Goal: Task Accomplishment & Management: Use online tool/utility

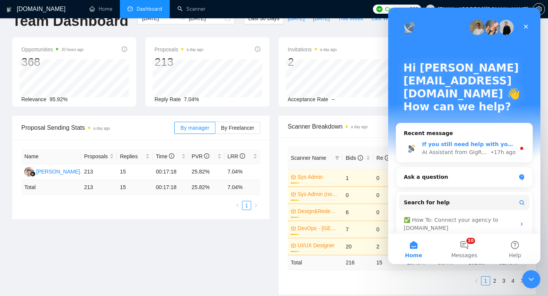
click at [480, 148] on div "AI Assistant from GigRadar 📡" at bounding box center [455, 152] width 67 height 8
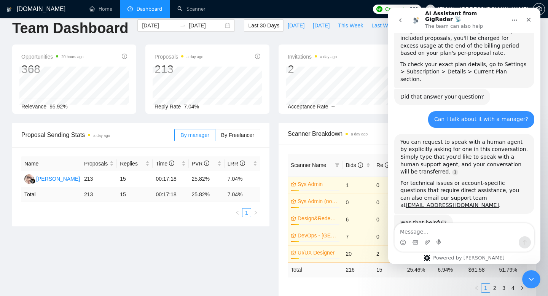
scroll to position [10, 0]
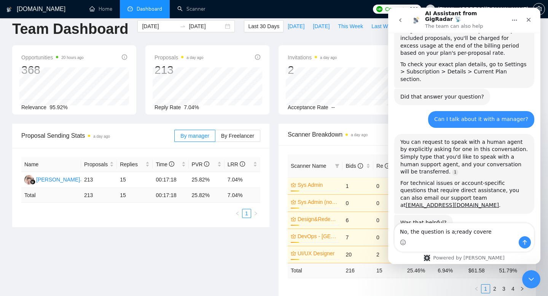
type textarea "No, the question is a;ready covered"
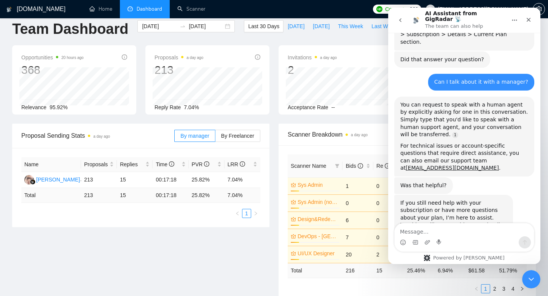
scroll to position [543, 0]
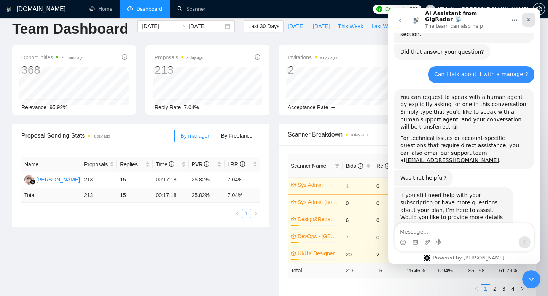
click at [528, 17] on icon "Close" at bounding box center [528, 20] width 6 height 6
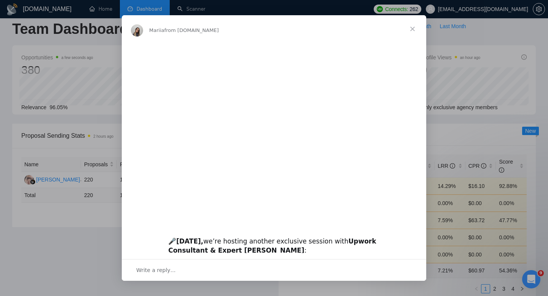
click at [411, 25] on span "Close" at bounding box center [412, 28] width 27 height 27
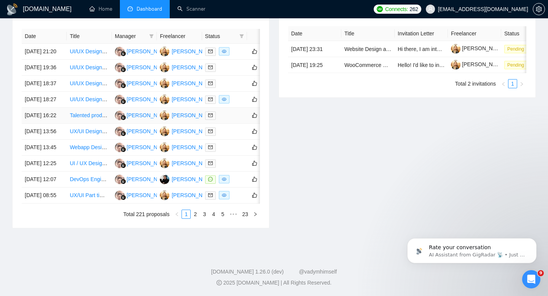
scroll to position [371, 0]
click at [192, 218] on link "2" at bounding box center [195, 214] width 8 height 8
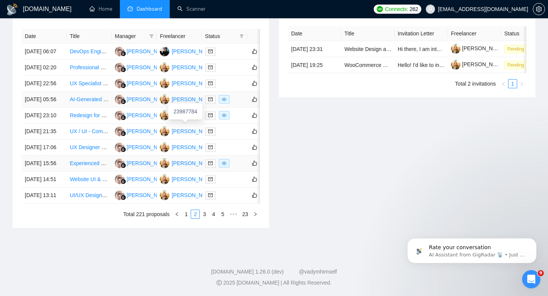
scroll to position [399, 0]
click at [183, 216] on link "1" at bounding box center [186, 214] width 8 height 8
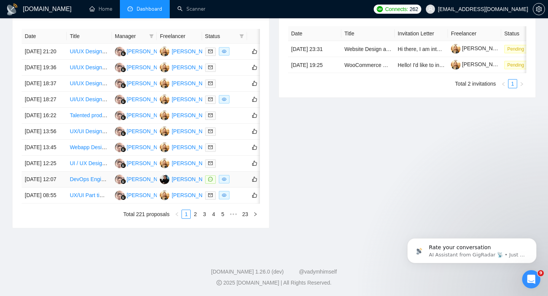
click at [65, 177] on td "[DATE] 12:07" at bounding box center [44, 180] width 45 height 16
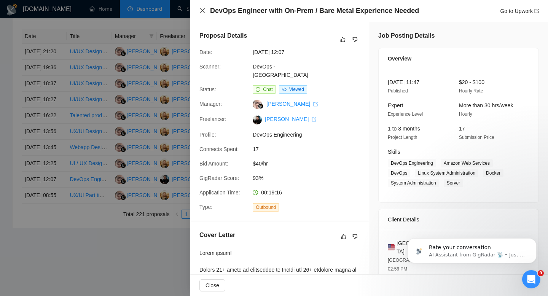
click at [202, 9] on icon "close" at bounding box center [202, 11] width 6 height 6
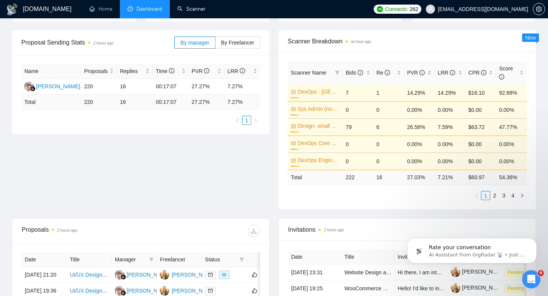
scroll to position [0, 0]
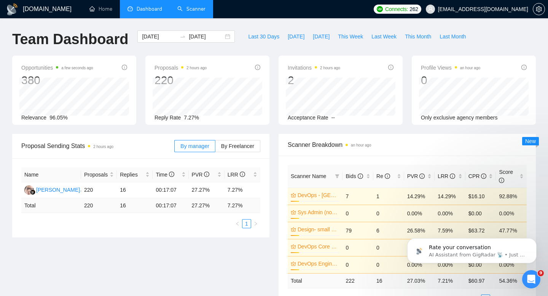
click at [191, 8] on link "Scanner" at bounding box center [191, 9] width 28 height 6
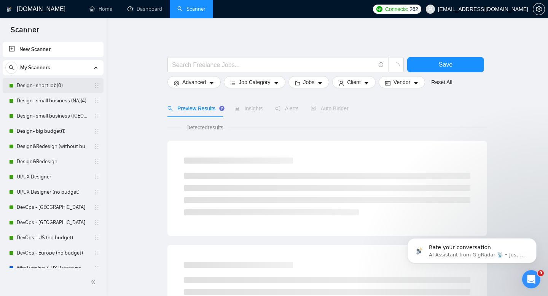
click at [33, 85] on link "Design- short job(0)" at bounding box center [53, 85] width 72 height 15
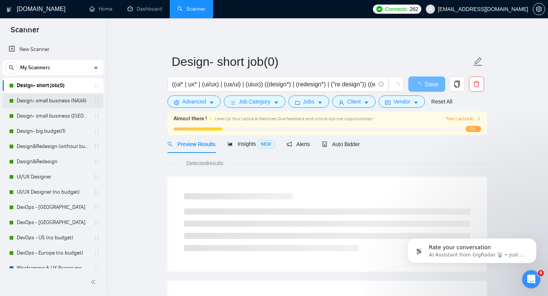
click at [42, 100] on link "Design- small business (NA)(4)" at bounding box center [53, 100] width 72 height 15
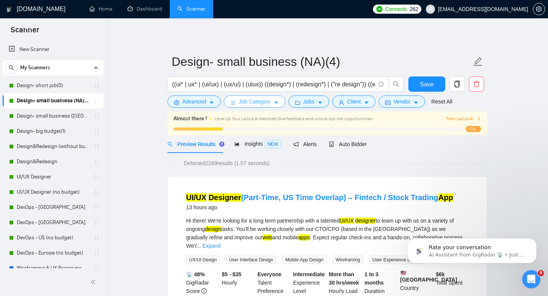
click at [249, 104] on span "Job Category" at bounding box center [255, 101] width 32 height 8
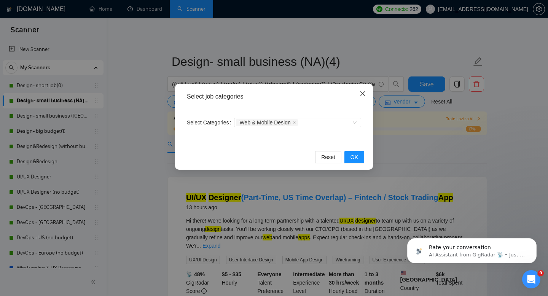
click at [360, 95] on icon "close" at bounding box center [363, 94] width 6 height 6
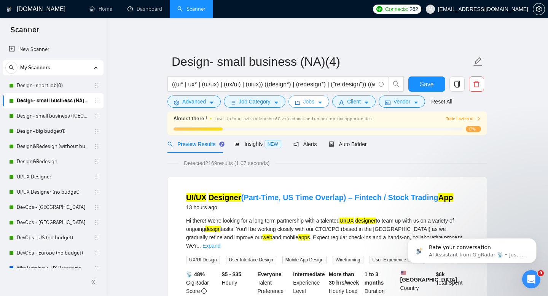
click at [321, 100] on span "caret-down" at bounding box center [319, 103] width 5 height 6
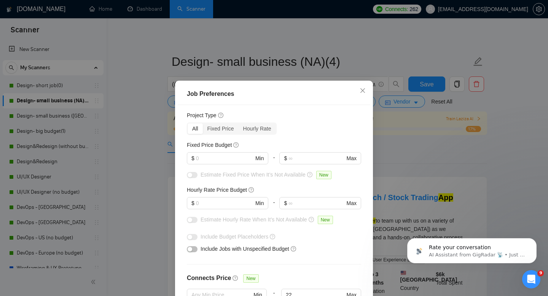
scroll to position [20, 0]
click at [261, 129] on div "Hourly Rate" at bounding box center [257, 127] width 37 height 11
click at [239, 122] on input "Hourly Rate" at bounding box center [239, 122] width 0 height 0
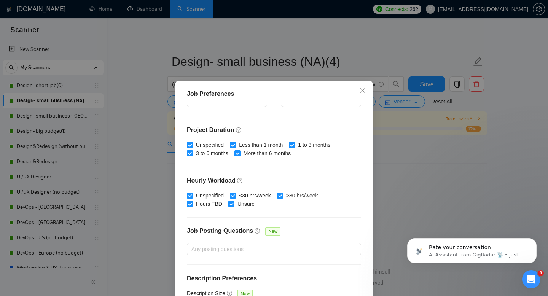
scroll to position [158, 0]
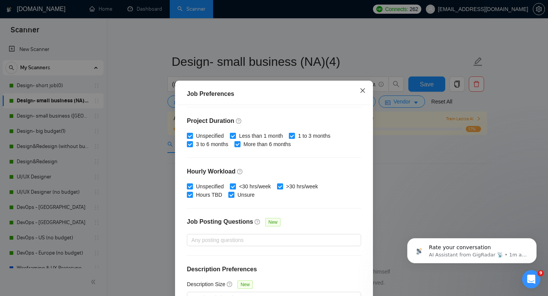
click at [357, 94] on span "Close" at bounding box center [362, 91] width 21 height 21
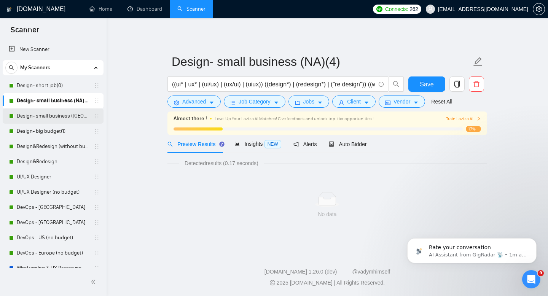
click at [33, 111] on link "Design- small business ([GEOGRAPHIC_DATA])(4)" at bounding box center [53, 115] width 72 height 15
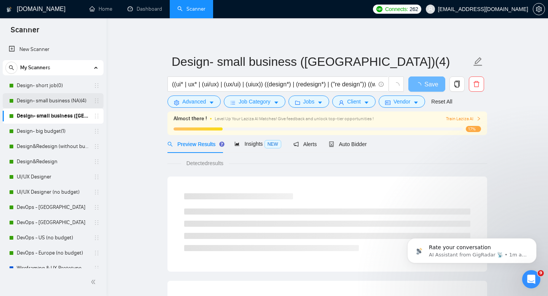
click at [55, 103] on link "Design- small business (NA)(4)" at bounding box center [53, 100] width 72 height 15
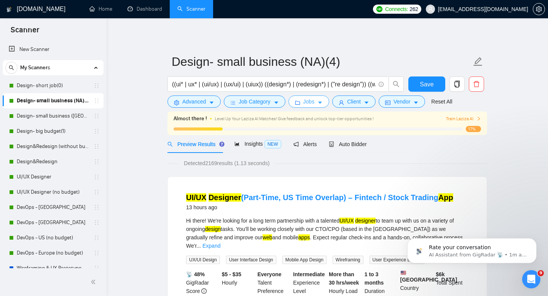
click at [317, 100] on button "Jobs" at bounding box center [308, 101] width 41 height 12
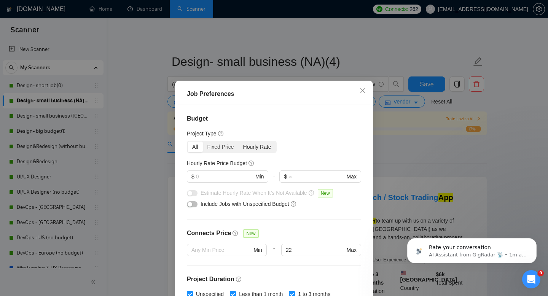
click at [253, 146] on div "Hourly Rate" at bounding box center [257, 147] width 37 height 11
click at [239, 142] on input "Hourly Rate" at bounding box center [239, 142] width 0 height 0
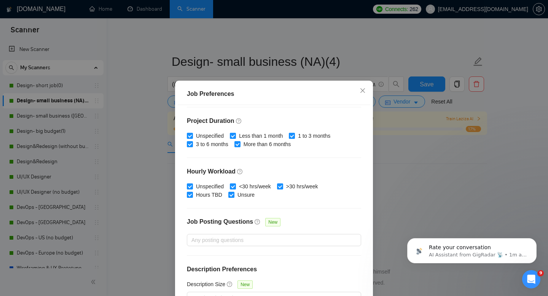
scroll to position [50, 0]
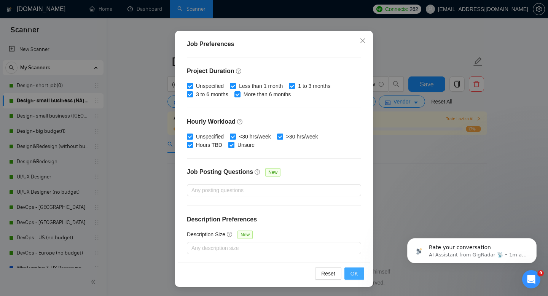
click at [349, 274] on button "OK" at bounding box center [354, 273] width 20 height 12
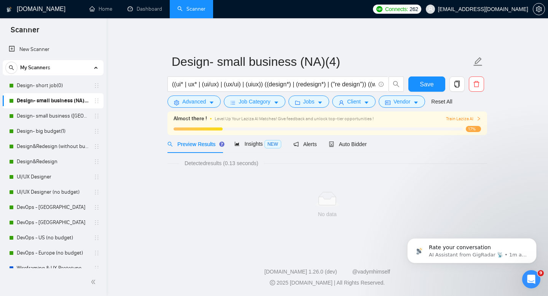
scroll to position [14, 0]
click at [327, 105] on button "Jobs" at bounding box center [308, 101] width 41 height 12
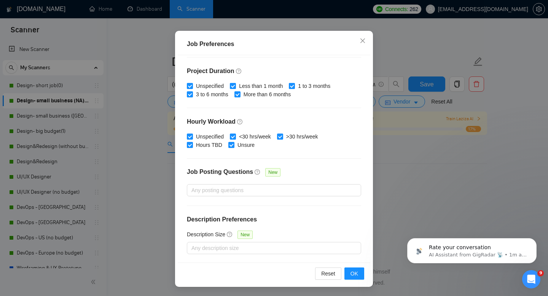
scroll to position [0, 0]
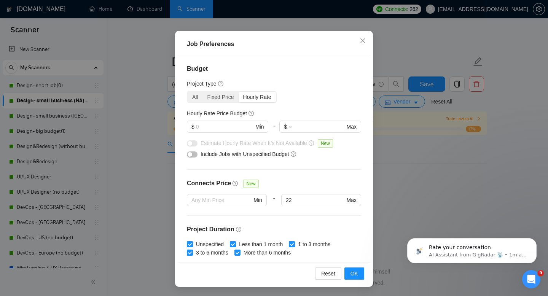
click at [249, 94] on div "Hourly Rate" at bounding box center [257, 97] width 37 height 11
click at [239, 92] on input "Hourly Rate" at bounding box center [239, 92] width 0 height 0
click at [224, 127] on input "text" at bounding box center [224, 127] width 57 height 8
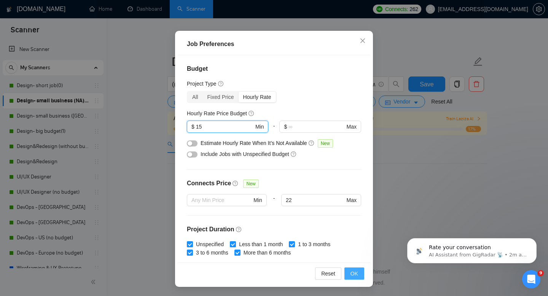
type input "15"
click at [352, 274] on span "OK" at bounding box center [354, 273] width 8 height 8
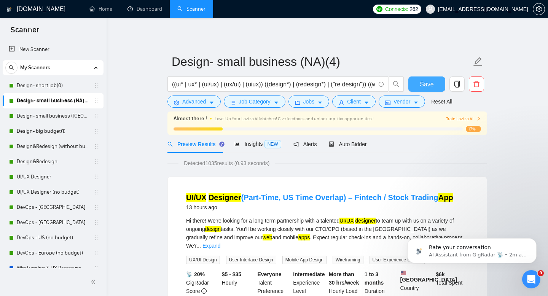
click at [432, 82] on span "Save" at bounding box center [427, 85] width 14 height 10
click at [315, 104] on span "Jobs" at bounding box center [308, 101] width 11 height 8
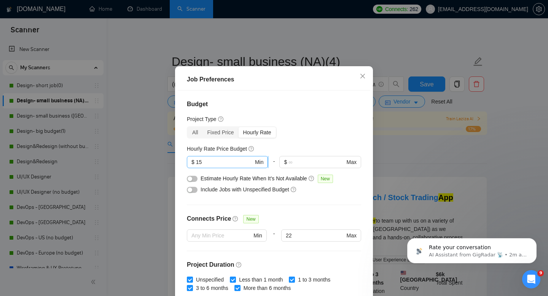
click at [217, 166] on input "15" at bounding box center [224, 162] width 57 height 8
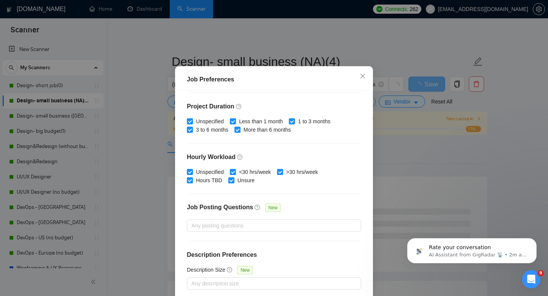
scroll to position [50, 0]
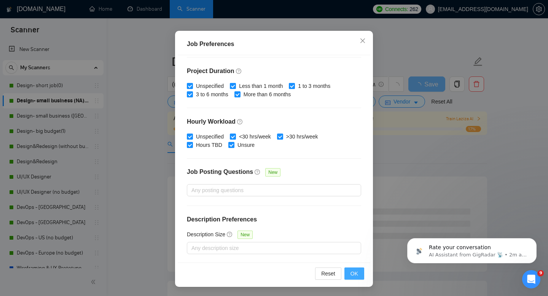
click at [356, 272] on span "OK" at bounding box center [354, 273] width 8 height 8
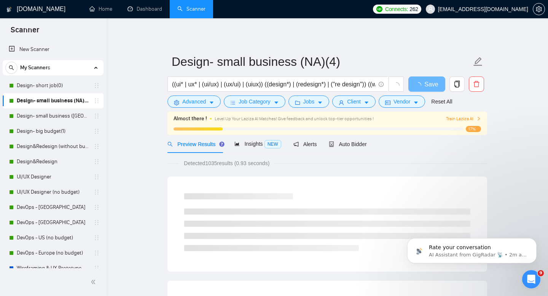
scroll to position [14, 0]
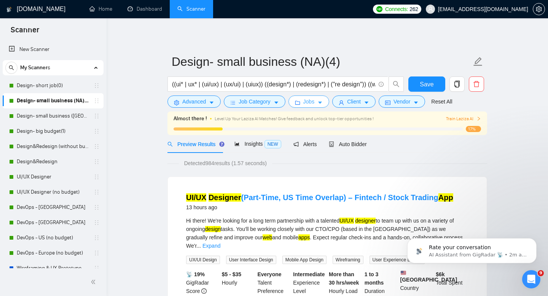
click at [323, 105] on icon "caret-down" at bounding box center [319, 102] width 5 height 5
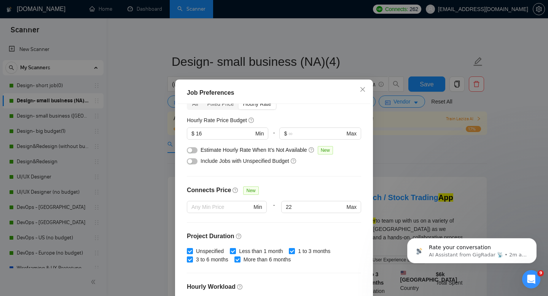
scroll to position [0, 0]
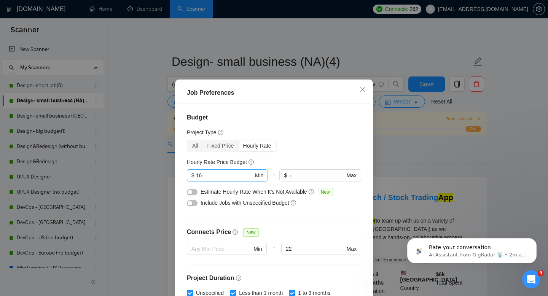
click at [235, 176] on input "16" at bounding box center [224, 175] width 57 height 8
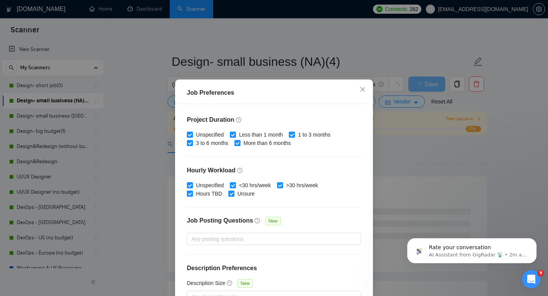
scroll to position [41, 0]
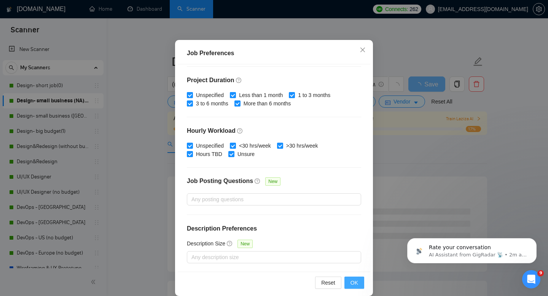
click at [353, 281] on span "OK" at bounding box center [354, 282] width 8 height 8
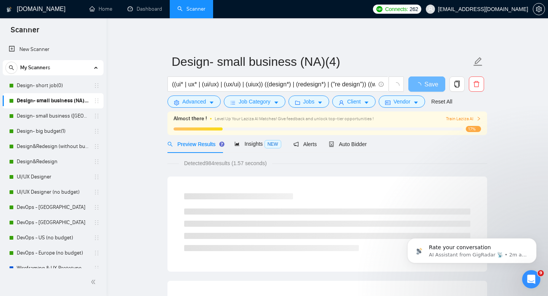
scroll to position [14, 0]
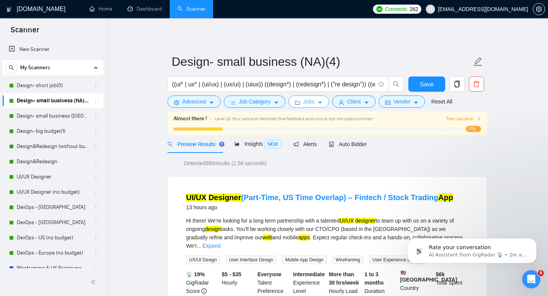
click at [321, 100] on icon "caret-down" at bounding box center [319, 102] width 5 height 5
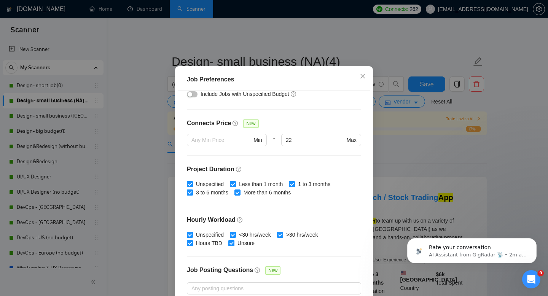
scroll to position [0, 0]
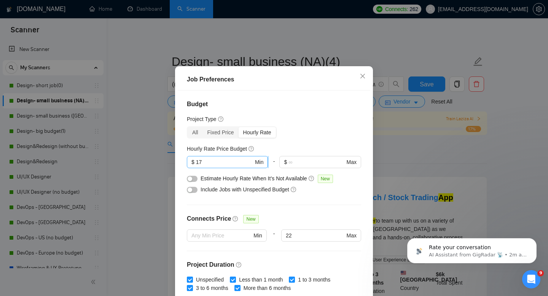
click at [225, 166] on input "17" at bounding box center [224, 162] width 57 height 8
type input "15"
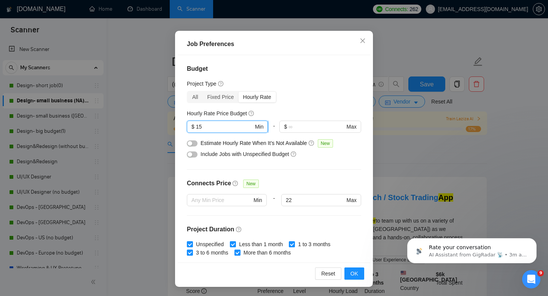
click at [240, 125] on input "15" at bounding box center [224, 127] width 57 height 8
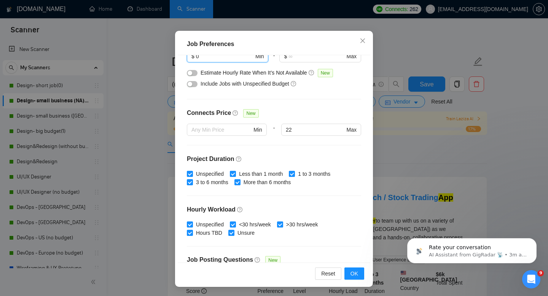
scroll to position [71, 0]
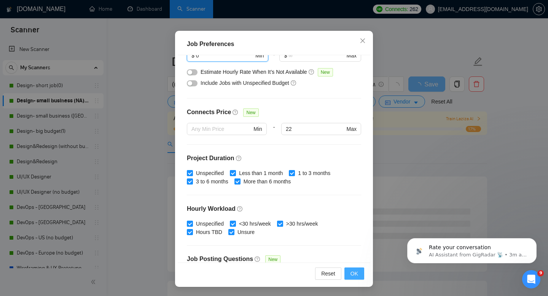
type input "0"
click at [351, 275] on span "OK" at bounding box center [354, 273] width 8 height 8
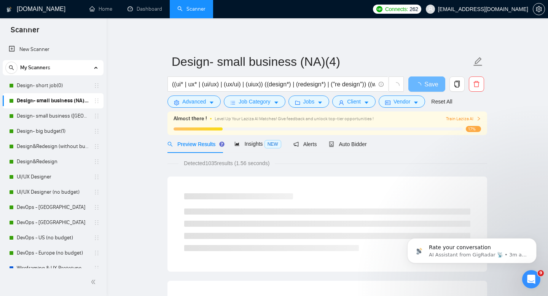
scroll to position [14, 0]
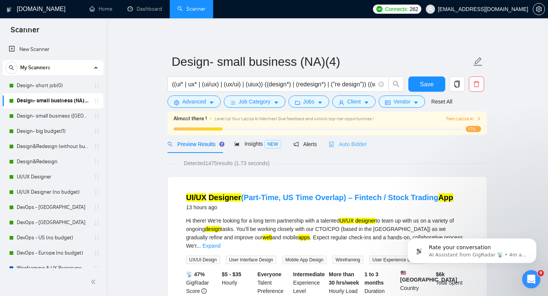
click at [359, 148] on div "Auto Bidder" at bounding box center [348, 144] width 38 height 18
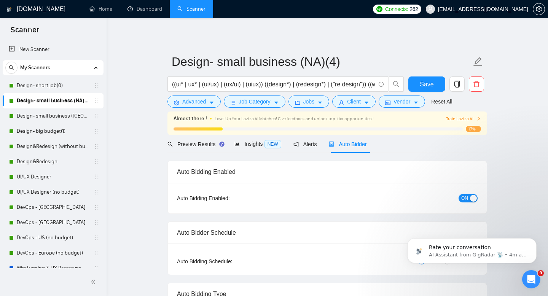
radio input "false"
radio input "true"
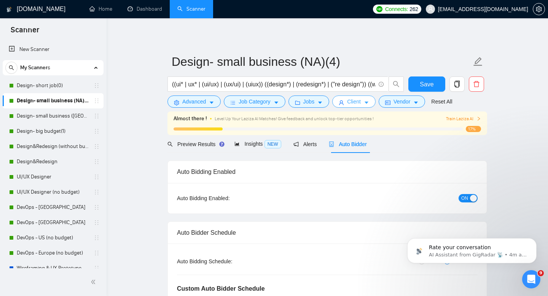
click at [367, 99] on button "Client" at bounding box center [353, 101] width 43 height 12
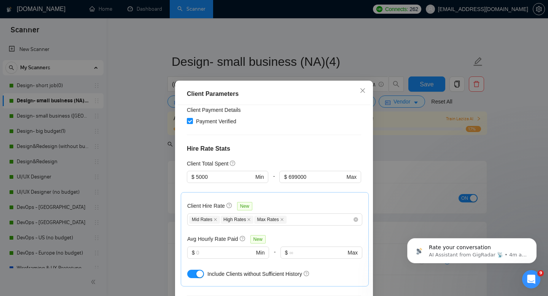
scroll to position [200, 0]
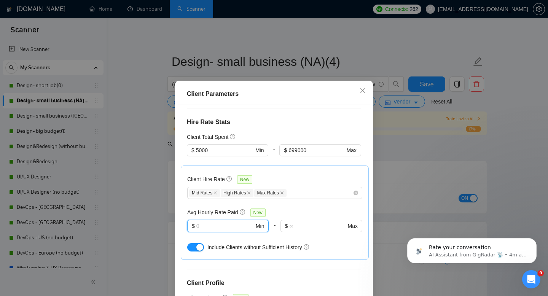
click at [247, 222] on input "text" at bounding box center [225, 226] width 58 height 8
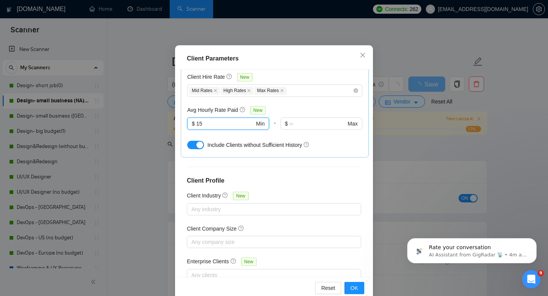
scroll to position [50, 0]
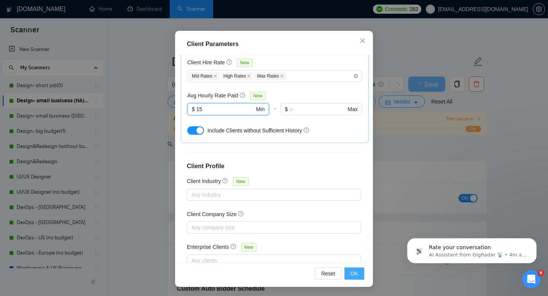
type input "15"
click at [352, 274] on span "OK" at bounding box center [354, 273] width 8 height 8
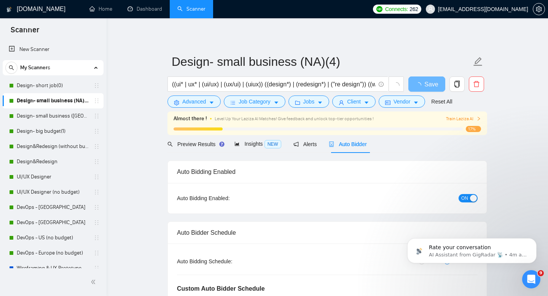
scroll to position [14, 0]
click at [205, 143] on span "Preview Results" at bounding box center [194, 144] width 55 height 6
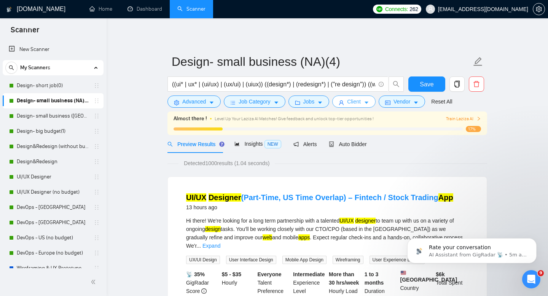
click at [361, 104] on span "Client" at bounding box center [354, 101] width 14 height 8
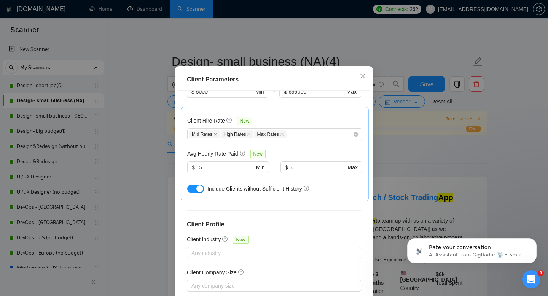
scroll to position [240, 0]
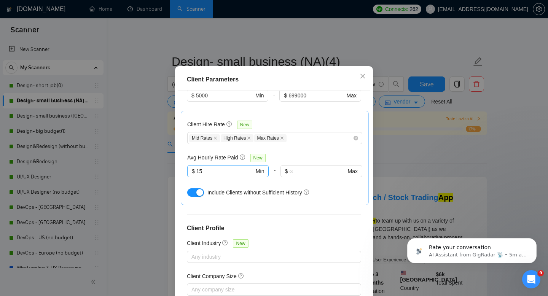
click at [240, 167] on input "15" at bounding box center [225, 171] width 58 height 8
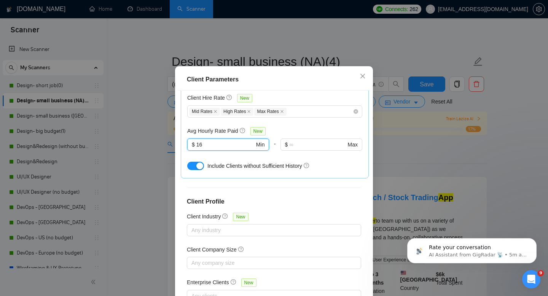
scroll to position [50, 0]
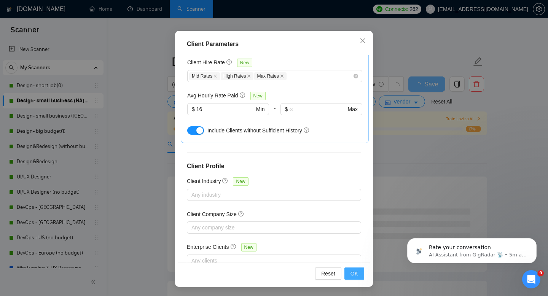
click at [354, 270] on span "OK" at bounding box center [354, 273] width 8 height 8
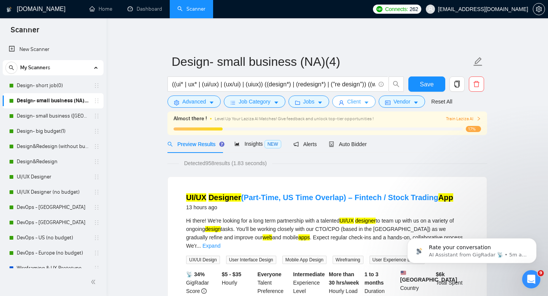
click at [361, 102] on span "Client" at bounding box center [354, 101] width 14 height 8
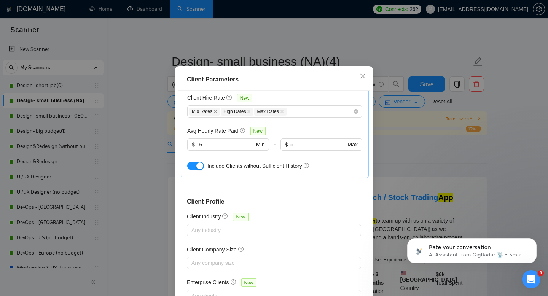
scroll to position [228, 0]
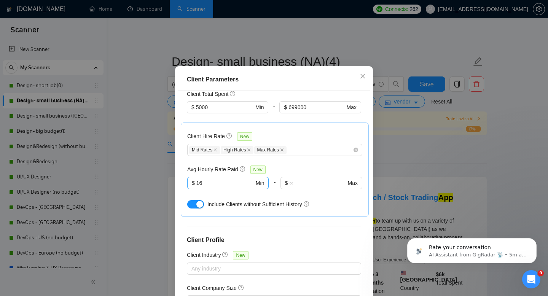
click at [237, 179] on input "16" at bounding box center [225, 183] width 58 height 8
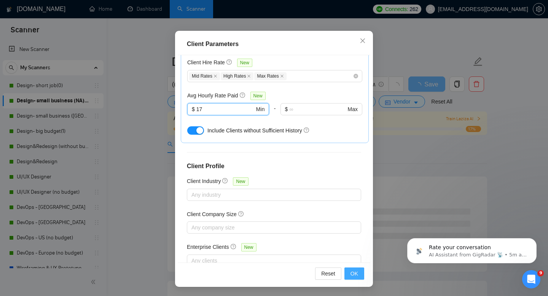
click at [355, 279] on button "OK" at bounding box center [354, 273] width 20 height 12
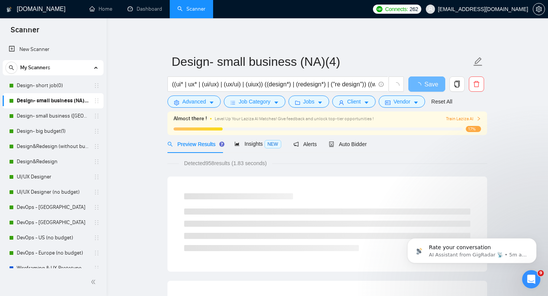
scroll to position [14, 0]
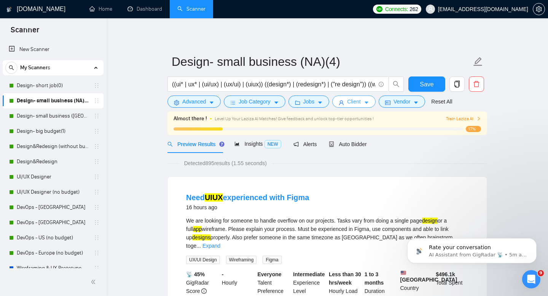
click at [362, 107] on button "Client" at bounding box center [353, 101] width 43 height 12
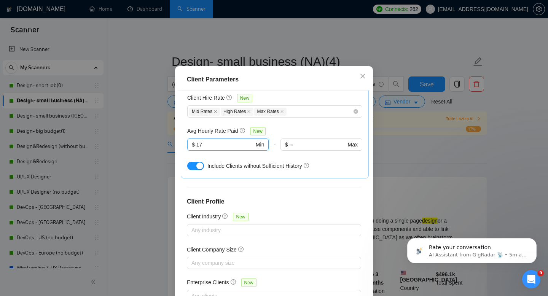
click at [242, 138] on span "$ 17 Min" at bounding box center [227, 144] width 81 height 12
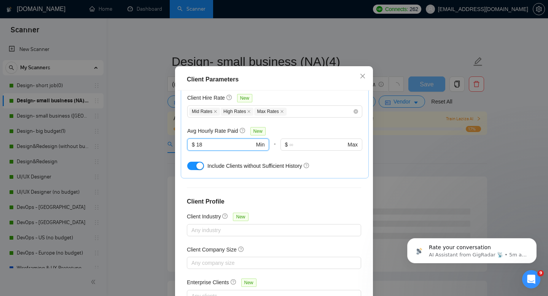
scroll to position [50, 0]
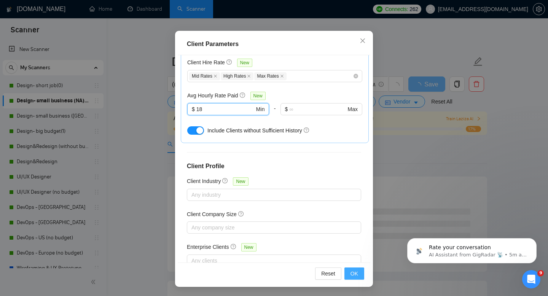
type input "18"
click at [360, 270] on button "OK" at bounding box center [354, 273] width 20 height 12
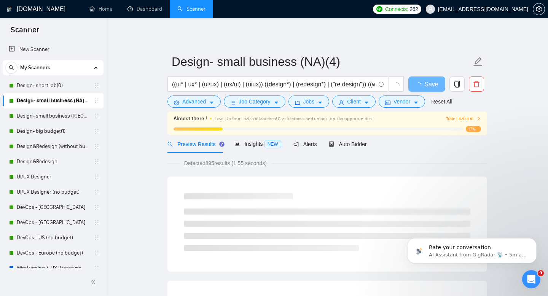
scroll to position [14, 0]
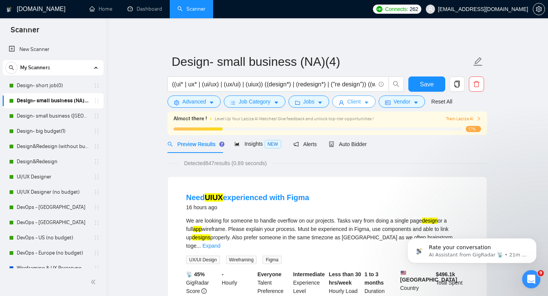
click at [361, 102] on span "Client" at bounding box center [354, 101] width 14 height 8
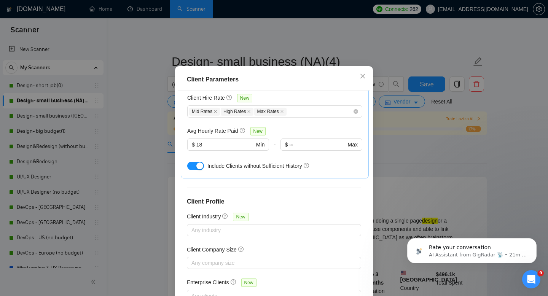
scroll to position [50, 0]
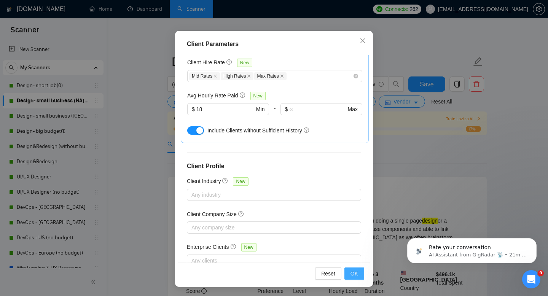
click at [350, 278] on button "OK" at bounding box center [354, 273] width 20 height 12
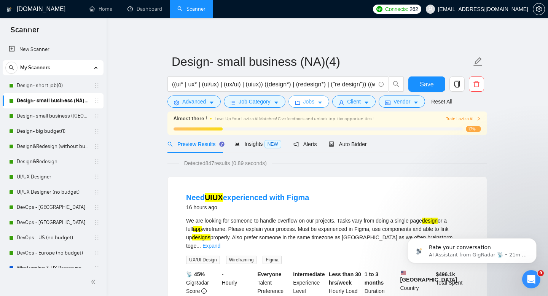
click at [300, 105] on icon "folder" at bounding box center [297, 103] width 5 height 4
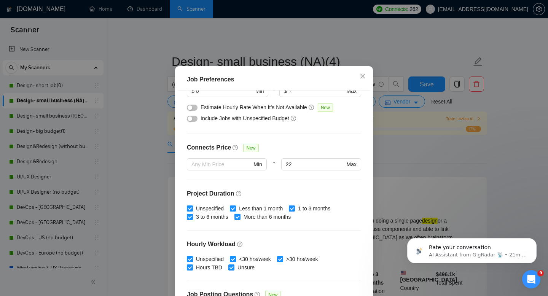
scroll to position [0, 0]
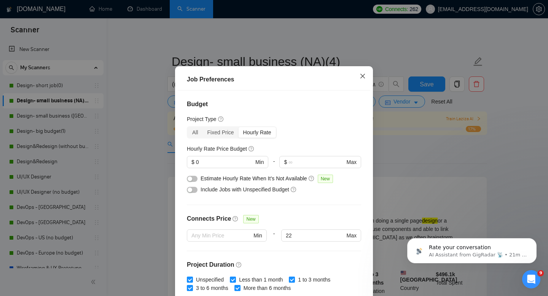
click at [363, 79] on icon "close" at bounding box center [363, 76] width 6 height 6
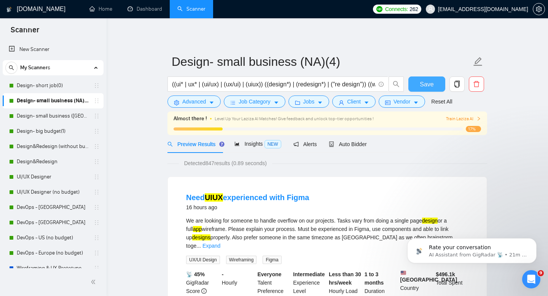
click at [429, 81] on span "Save" at bounding box center [427, 85] width 14 height 10
click at [51, 118] on link "Design- small business ([GEOGRAPHIC_DATA])(4)" at bounding box center [53, 115] width 72 height 15
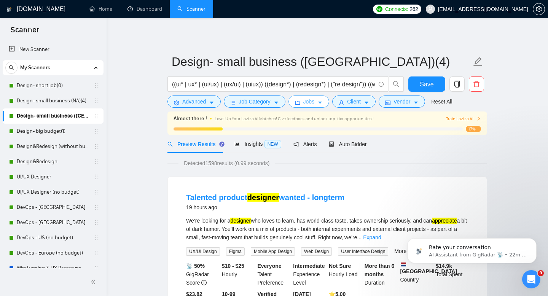
click at [317, 106] on button "Jobs" at bounding box center [308, 101] width 41 height 12
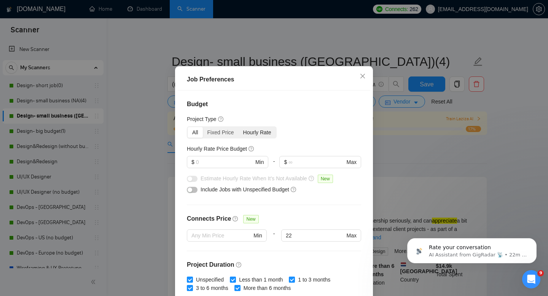
click at [269, 138] on div "Hourly Rate" at bounding box center [257, 132] width 37 height 11
click at [239, 127] on input "Hourly Rate" at bounding box center [239, 127] width 0 height 0
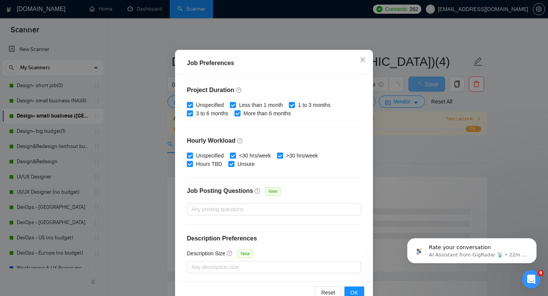
scroll to position [50, 0]
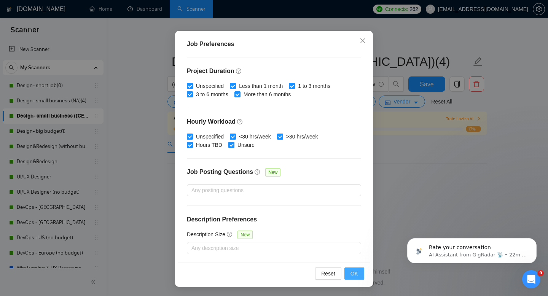
click at [356, 272] on span "OK" at bounding box center [354, 273] width 8 height 8
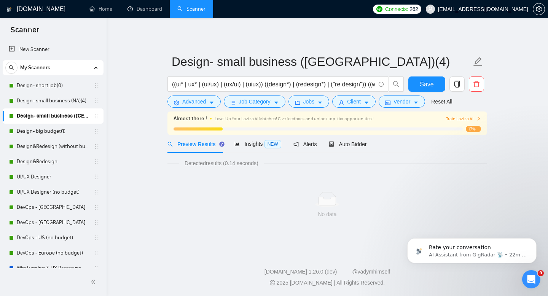
scroll to position [14, 0]
click at [320, 99] on button "Jobs" at bounding box center [308, 101] width 41 height 12
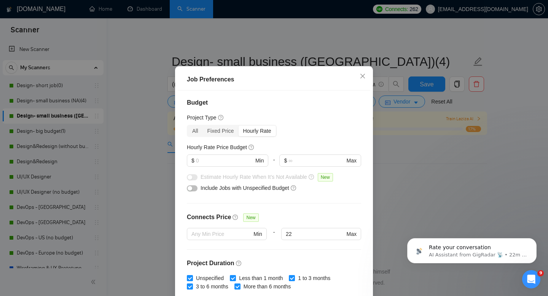
scroll to position [0, 0]
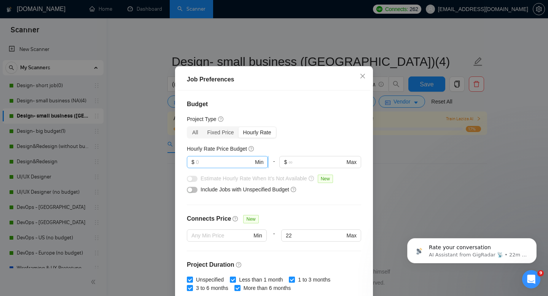
click at [238, 166] on input "text" at bounding box center [224, 162] width 57 height 8
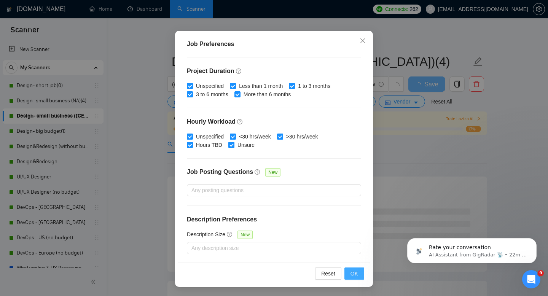
type input "0"
click at [353, 275] on span "OK" at bounding box center [354, 273] width 8 height 8
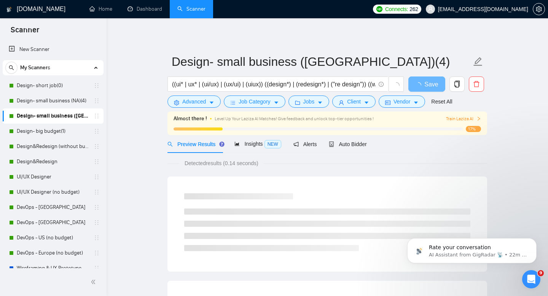
scroll to position [14, 0]
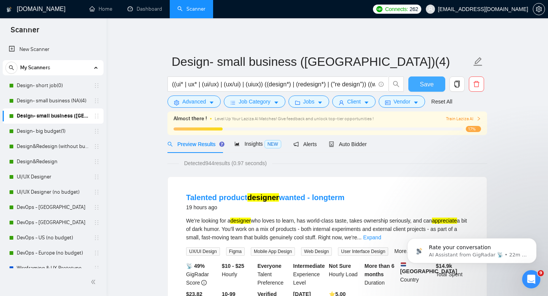
click at [433, 84] on span "Save" at bounding box center [427, 85] width 14 height 10
click at [49, 134] on link "Design- big budget(1)" at bounding box center [53, 131] width 72 height 15
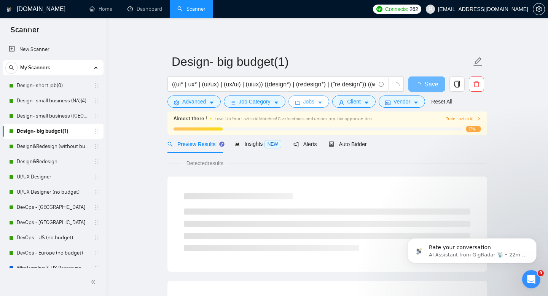
click at [306, 101] on span "Jobs" at bounding box center [308, 101] width 11 height 8
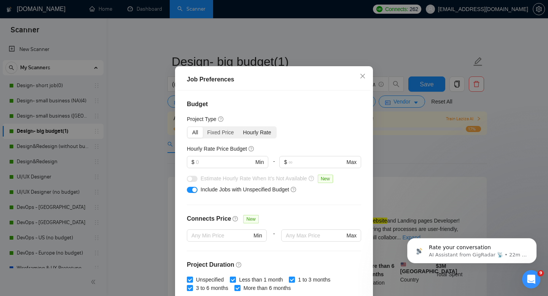
click at [262, 138] on div "Hourly Rate" at bounding box center [257, 132] width 37 height 11
click at [239, 127] on input "Hourly Rate" at bounding box center [239, 127] width 0 height 0
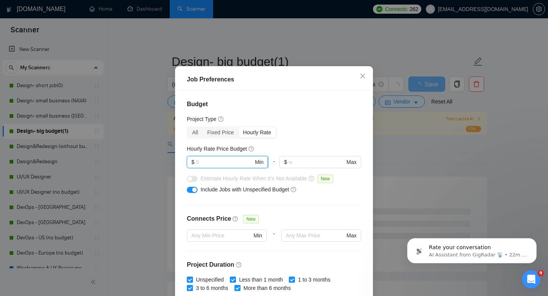
click at [245, 166] on input "text" at bounding box center [224, 162] width 57 height 8
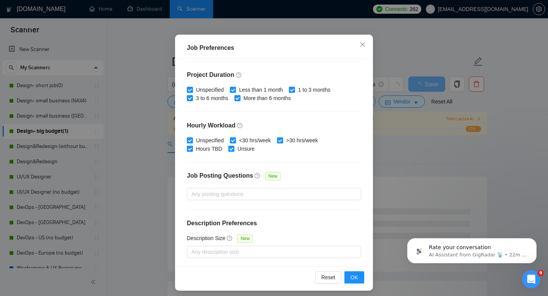
scroll to position [50, 0]
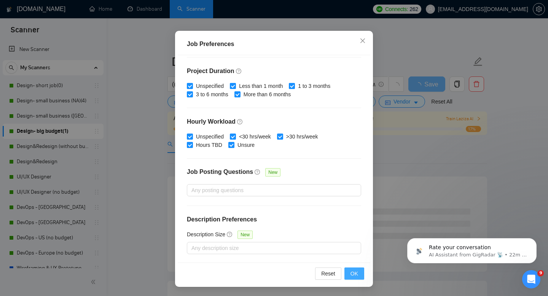
type input "0"
click at [353, 273] on span "OK" at bounding box center [354, 273] width 8 height 8
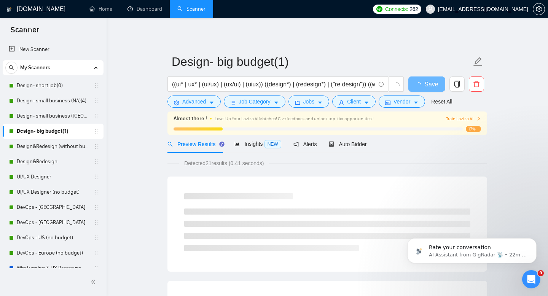
scroll to position [14, 0]
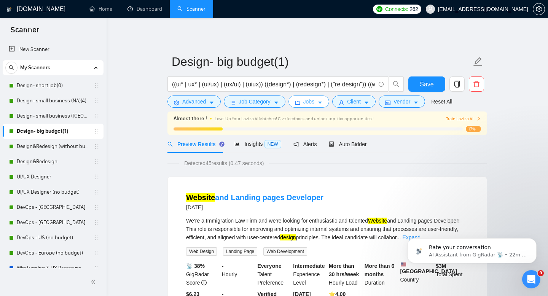
click at [315, 105] on span "Jobs" at bounding box center [308, 101] width 11 height 8
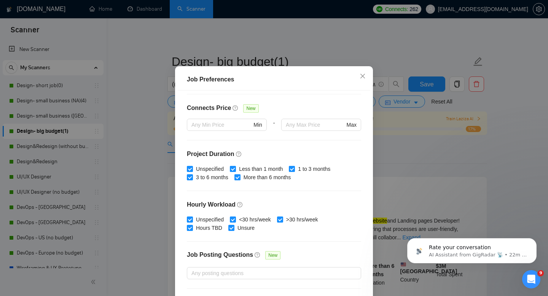
scroll to position [0, 0]
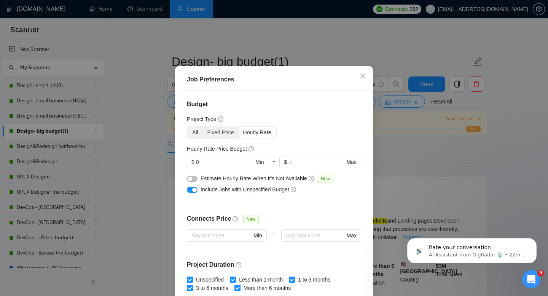
click at [197, 138] on div "All" at bounding box center [195, 132] width 15 height 11
click at [188, 127] on input "All" at bounding box center [188, 127] width 0 height 0
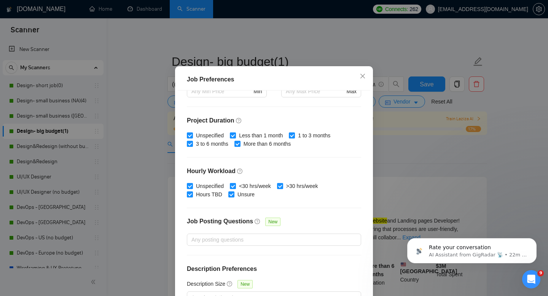
scroll to position [221, 0]
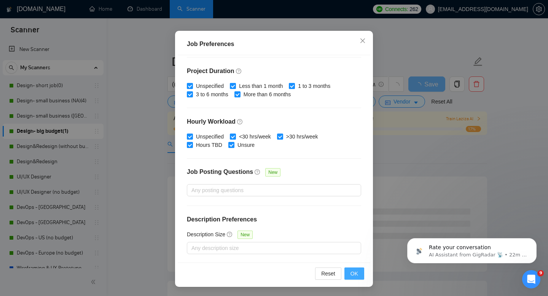
click at [350, 275] on span "OK" at bounding box center [354, 273] width 8 height 8
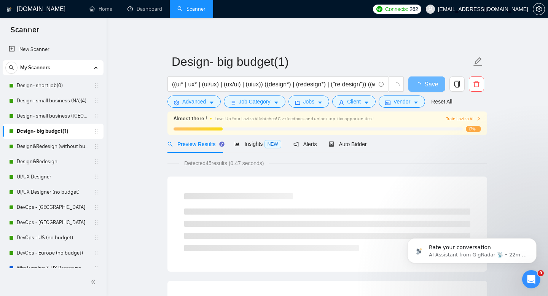
scroll to position [14, 0]
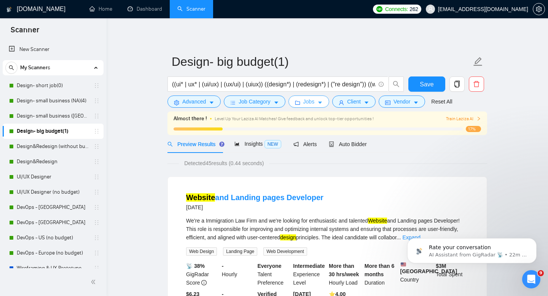
click at [312, 100] on span "Jobs" at bounding box center [308, 101] width 11 height 8
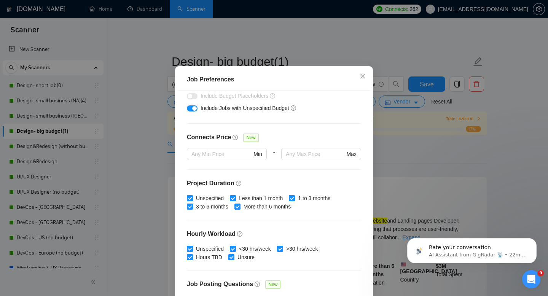
scroll to position [0, 0]
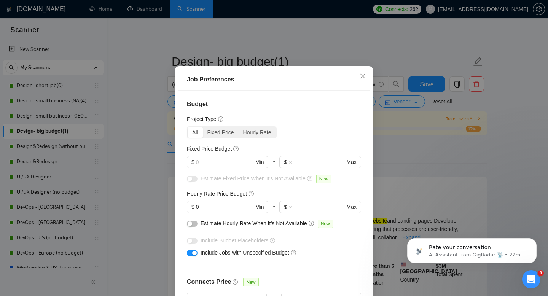
click at [262, 138] on div "All Fixed Price Hourly Rate" at bounding box center [232, 132] width 90 height 12
click at [261, 138] on div "Hourly Rate" at bounding box center [257, 132] width 37 height 11
click at [239, 127] on input "Hourly Rate" at bounding box center [239, 127] width 0 height 0
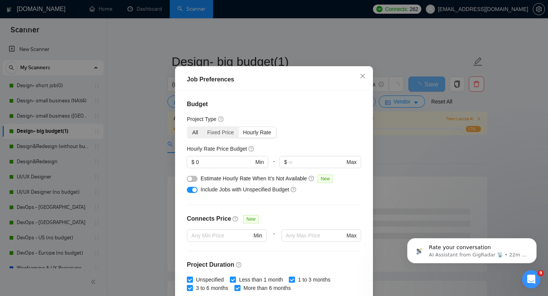
click at [191, 138] on div "All" at bounding box center [195, 132] width 15 height 11
click at [188, 127] on input "All" at bounding box center [188, 127] width 0 height 0
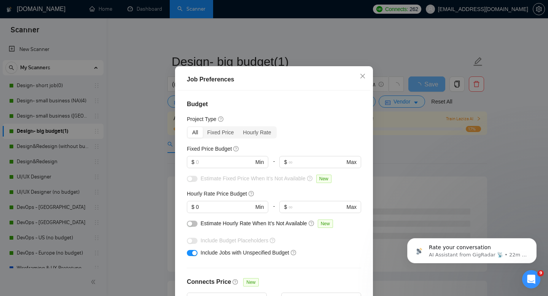
scroll to position [221, 0]
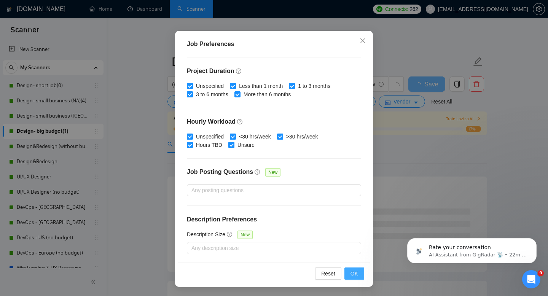
click at [351, 274] on span "OK" at bounding box center [354, 273] width 8 height 8
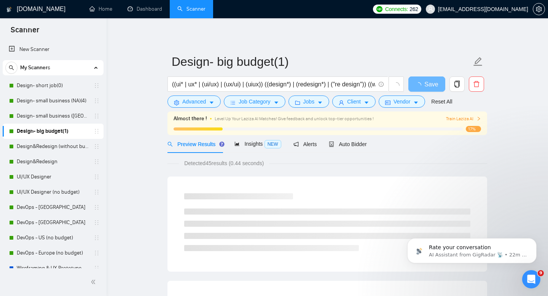
scroll to position [14, 0]
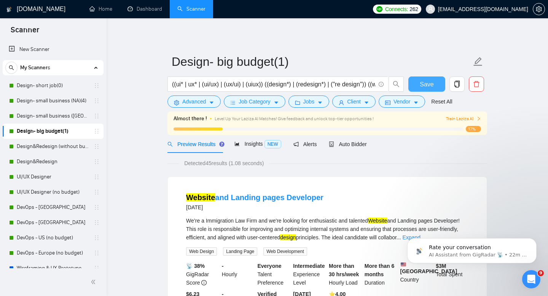
click at [433, 82] on span "Save" at bounding box center [427, 85] width 14 height 10
click at [47, 146] on link "Design&Redesign (without budget)" at bounding box center [53, 146] width 72 height 15
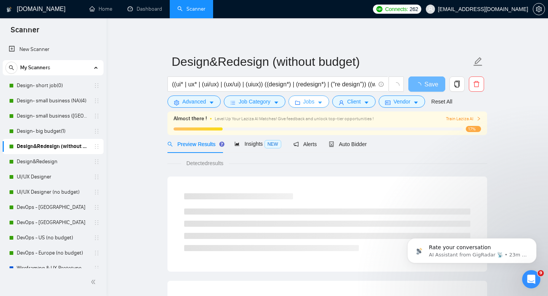
click at [301, 106] on button "Jobs" at bounding box center [308, 101] width 41 height 12
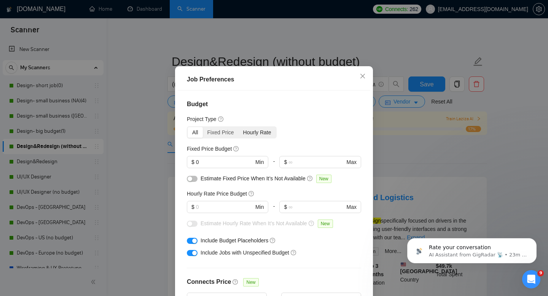
click at [260, 138] on div "Hourly Rate" at bounding box center [257, 132] width 37 height 11
click at [239, 127] on input "Hourly Rate" at bounding box center [239, 127] width 0 height 0
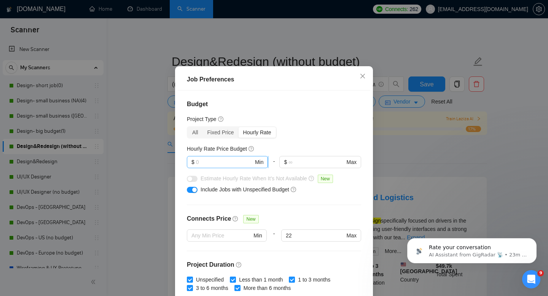
click at [232, 166] on input "text" at bounding box center [224, 162] width 57 height 8
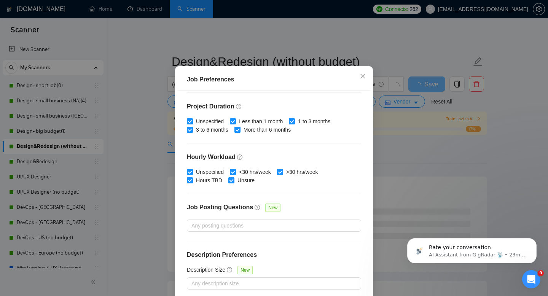
scroll to position [50, 0]
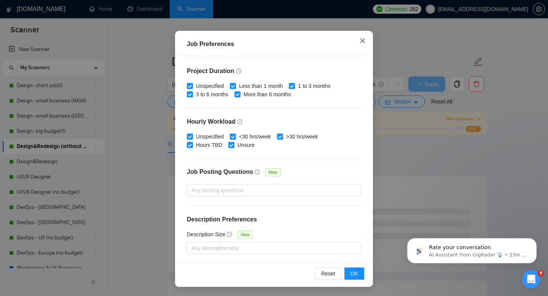
type input "0"
click at [361, 43] on icon "close" at bounding box center [362, 40] width 5 height 5
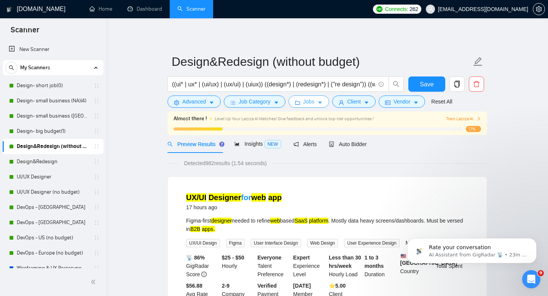
click at [300, 104] on icon "folder" at bounding box center [297, 103] width 5 height 4
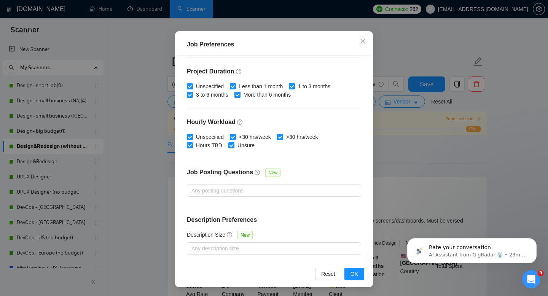
scroll to position [50, 0]
click at [353, 271] on span "OK" at bounding box center [354, 273] width 8 height 8
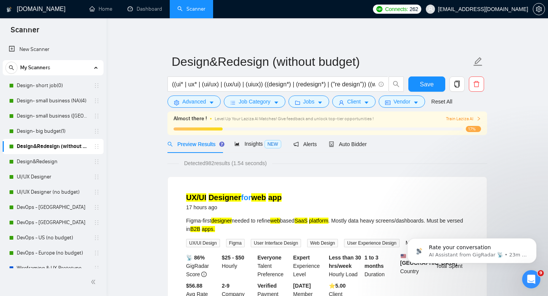
scroll to position [0, 0]
click at [305, 105] on button "Jobs" at bounding box center [308, 101] width 41 height 12
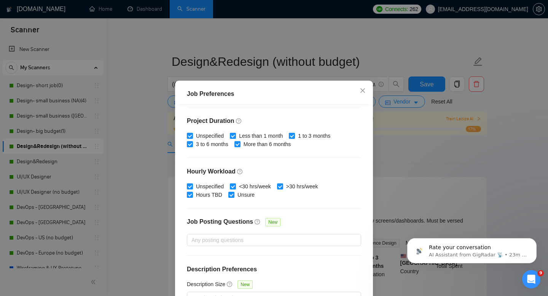
scroll to position [50, 0]
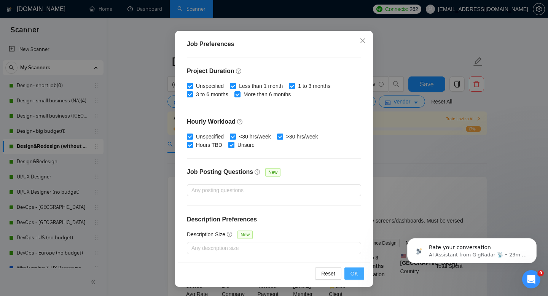
click at [348, 274] on button "OK" at bounding box center [354, 273] width 20 height 12
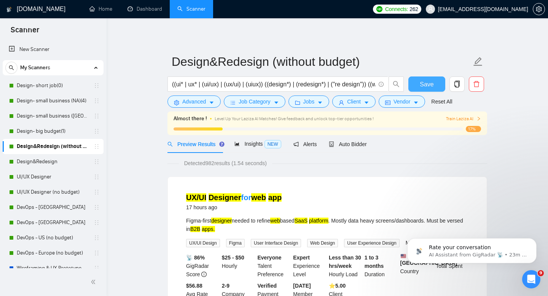
click at [430, 86] on span "Save" at bounding box center [427, 85] width 14 height 10
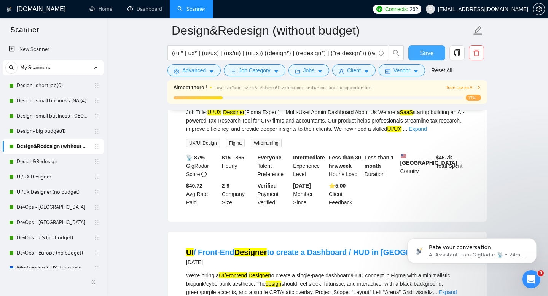
scroll to position [939, 0]
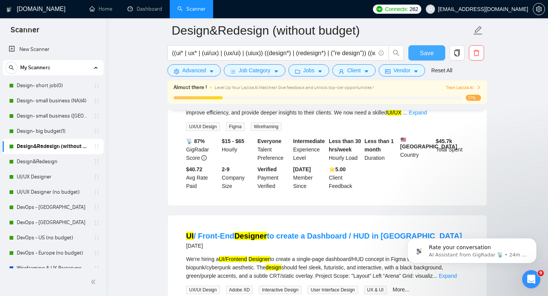
click at [419, 55] on button "Save" at bounding box center [426, 52] width 37 height 15
click at [45, 162] on link "Design&Redesign" at bounding box center [53, 161] width 72 height 15
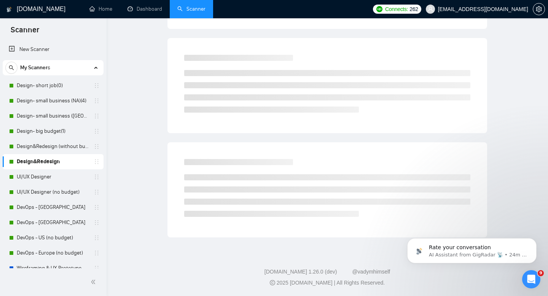
scroll to position [5, 0]
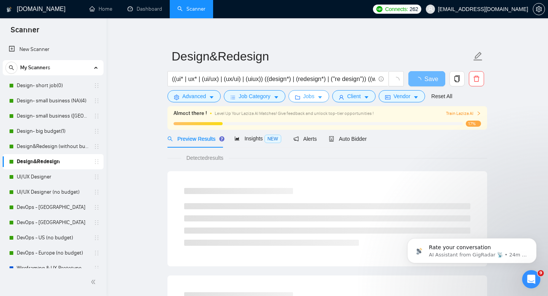
click at [302, 102] on button "Jobs" at bounding box center [308, 96] width 41 height 12
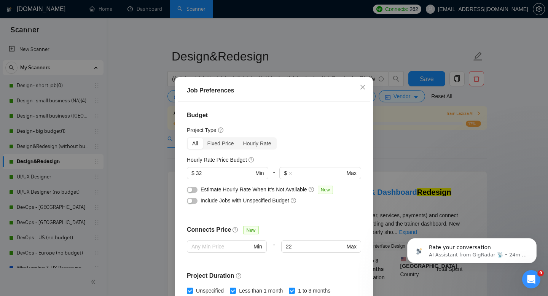
scroll to position [3, 0]
click at [260, 145] on div "Hourly Rate" at bounding box center [257, 143] width 37 height 11
click at [239, 138] on input "Hourly Rate" at bounding box center [239, 138] width 0 height 0
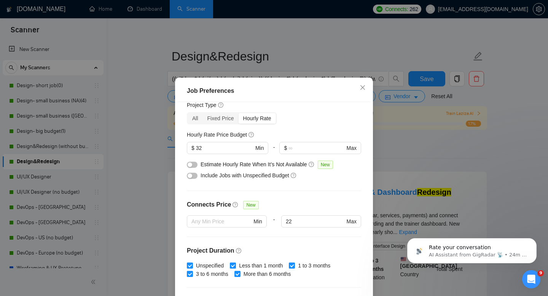
scroll to position [26, 0]
click at [237, 146] on input "32" at bounding box center [224, 147] width 57 height 8
click at [308, 130] on div "Hourly Rate Price Budget" at bounding box center [274, 134] width 174 height 8
click at [235, 147] on input "32" at bounding box center [224, 147] width 57 height 8
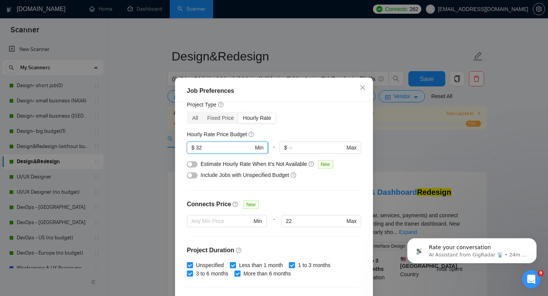
type input "3"
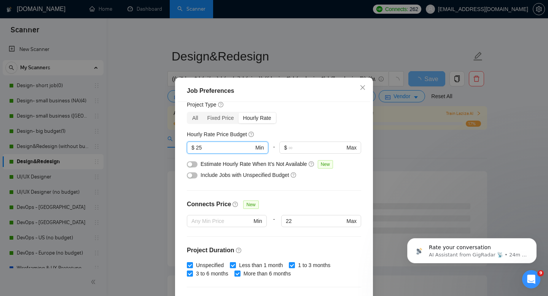
type input "25"
click at [301, 137] on div "Hourly Rate Price Budget" at bounding box center [274, 134] width 174 height 8
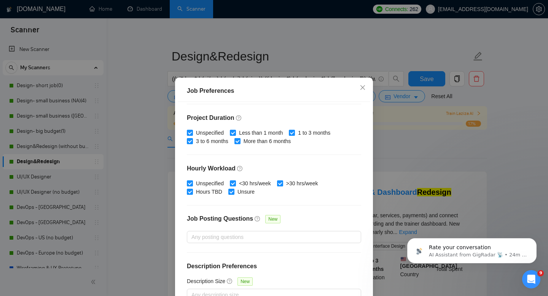
scroll to position [50, 0]
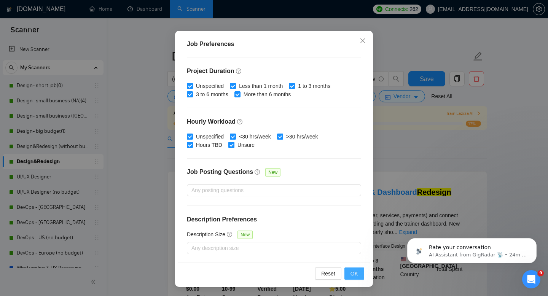
click at [360, 275] on button "OK" at bounding box center [354, 273] width 20 height 12
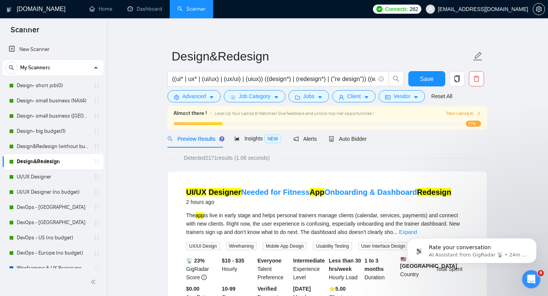
click at [308, 102] on form "Design&Redesign ((ui* | ux* | (ui/ux) | (ux/ui) | (uiux)) ((design*) | (redesig…" at bounding box center [327, 75] width 320 height 62
click at [306, 99] on span "Jobs" at bounding box center [308, 96] width 11 height 8
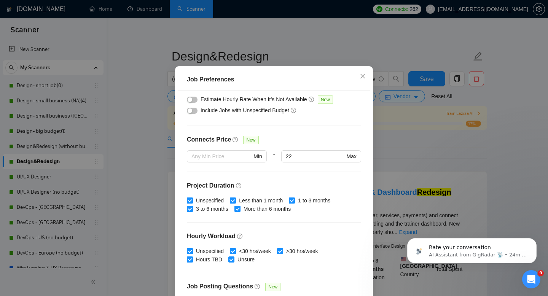
scroll to position [158, 0]
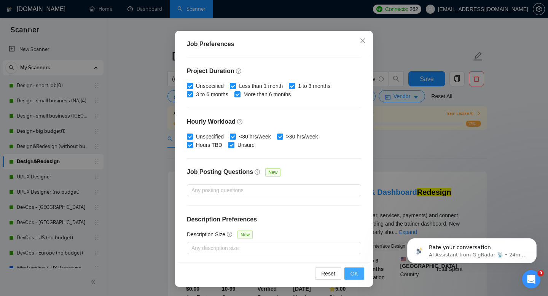
click at [350, 271] on button "OK" at bounding box center [354, 273] width 20 height 12
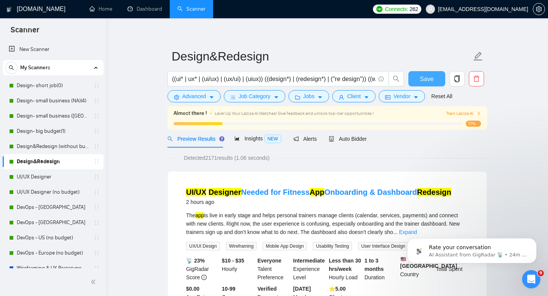
click at [427, 78] on span "Save" at bounding box center [427, 79] width 14 height 10
click at [46, 177] on link "UI/UX Designer" at bounding box center [53, 176] width 72 height 15
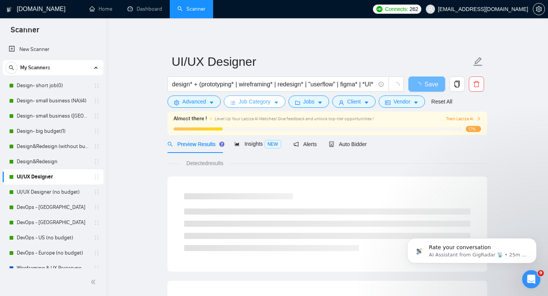
click at [279, 98] on button "Job Category" at bounding box center [254, 101] width 61 height 12
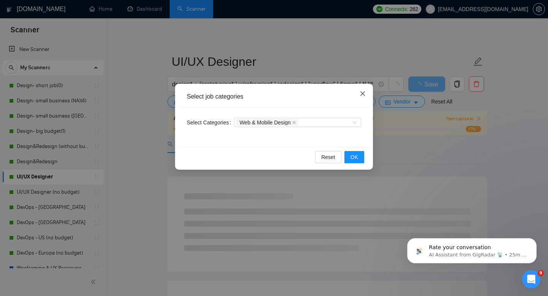
click at [362, 96] on icon "close" at bounding box center [363, 94] width 6 height 6
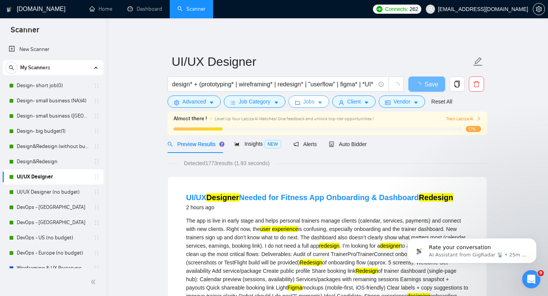
click at [304, 102] on button "Jobs" at bounding box center [308, 101] width 41 height 12
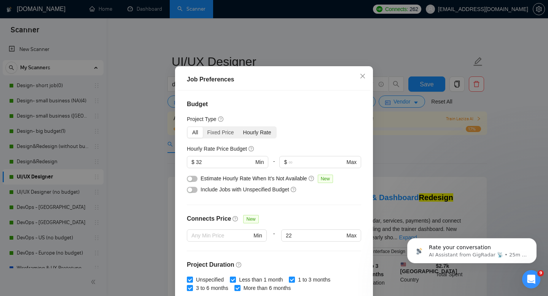
click at [260, 138] on div "Hourly Rate" at bounding box center [257, 132] width 37 height 11
click at [239, 127] on input "Hourly Rate" at bounding box center [239, 127] width 0 height 0
click at [222, 166] on input "32" at bounding box center [224, 162] width 57 height 8
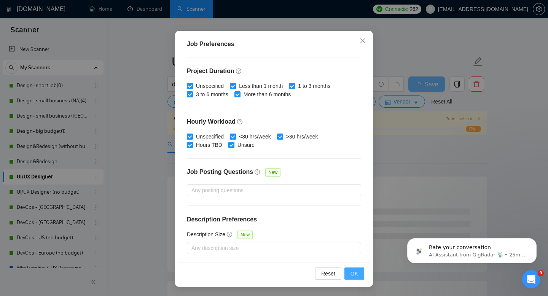
type input "28"
click at [352, 275] on span "OK" at bounding box center [354, 273] width 8 height 8
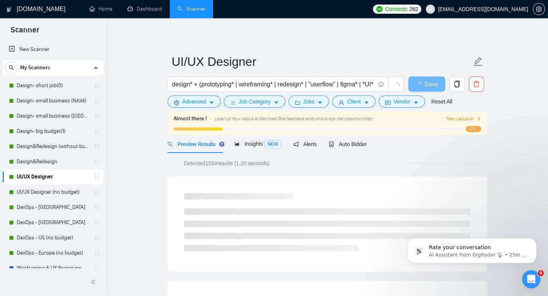
scroll to position [14, 0]
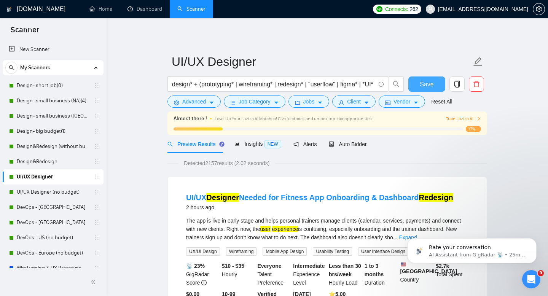
click at [439, 84] on button "Save" at bounding box center [426, 83] width 37 height 15
click at [302, 162] on div "Detected 2157 results (2.02 seconds)" at bounding box center [327, 163] width 320 height 8
click at [42, 189] on link "UI/UX Designer (no budget)" at bounding box center [53, 192] width 72 height 15
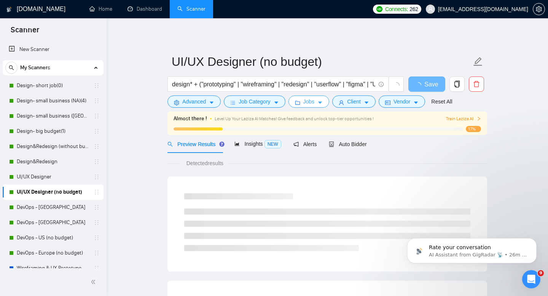
click at [310, 106] on button "Jobs" at bounding box center [308, 101] width 41 height 12
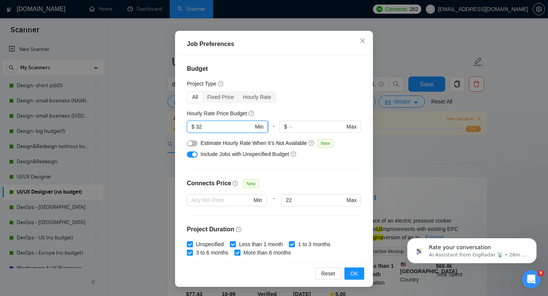
click at [237, 130] on input "32" at bounding box center [224, 127] width 57 height 8
type input "3"
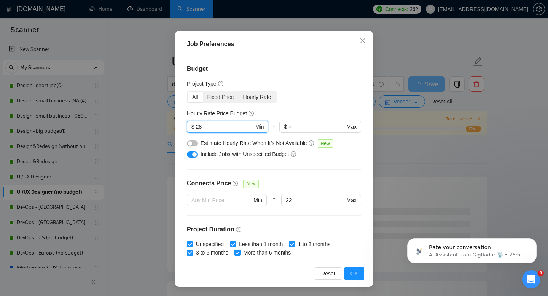
type input "28"
click at [252, 101] on div "Hourly Rate" at bounding box center [257, 97] width 37 height 11
click at [239, 92] on input "Hourly Rate" at bounding box center [239, 92] width 0 height 0
click at [361, 272] on button "OK" at bounding box center [354, 273] width 20 height 12
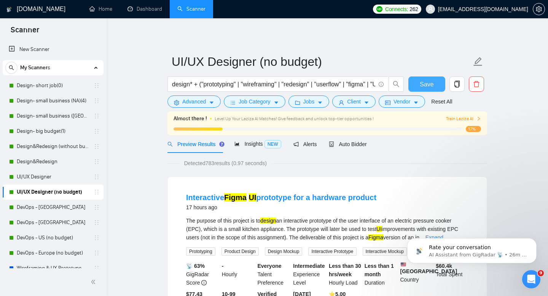
click at [433, 80] on span "Save" at bounding box center [427, 85] width 14 height 10
click at [47, 102] on link "Design- small business (NA)(4)" at bounding box center [53, 100] width 72 height 15
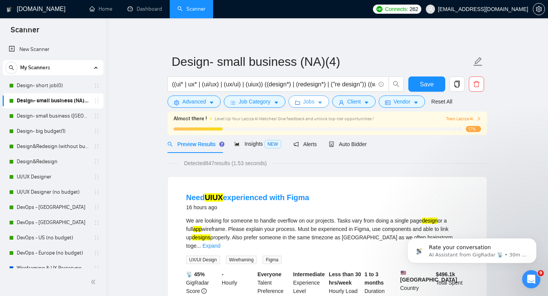
click at [320, 103] on icon "caret-down" at bounding box center [319, 102] width 5 height 5
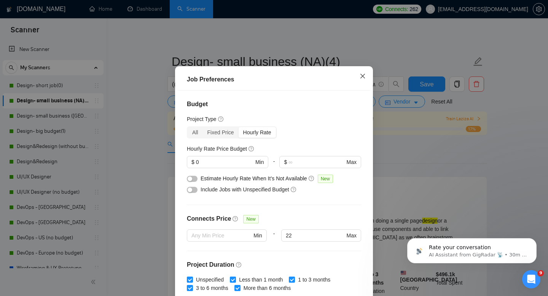
click at [364, 79] on icon "close" at bounding box center [363, 76] width 6 height 6
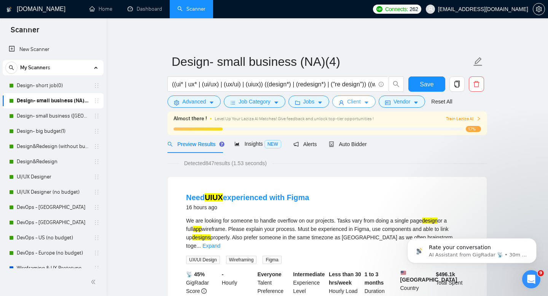
click at [364, 100] on button "Client" at bounding box center [353, 101] width 43 height 12
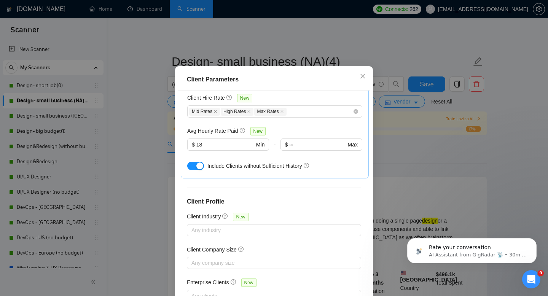
scroll to position [230, 0]
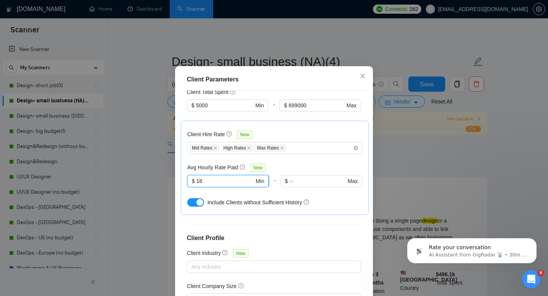
click at [232, 177] on input "18" at bounding box center [225, 181] width 58 height 8
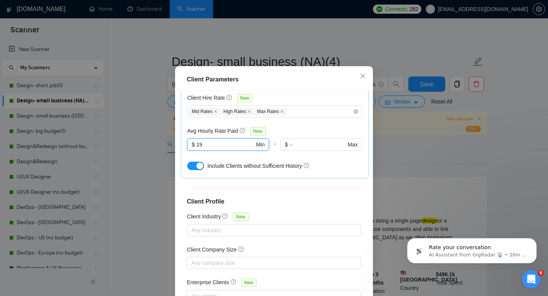
scroll to position [50, 0]
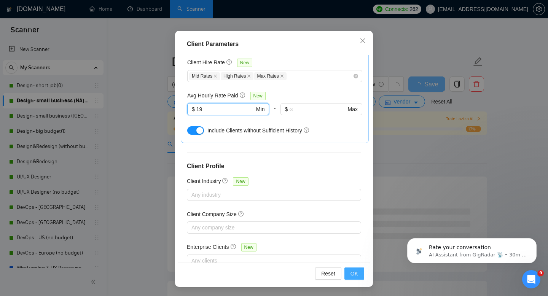
click at [351, 272] on span "OK" at bounding box center [354, 273] width 8 height 8
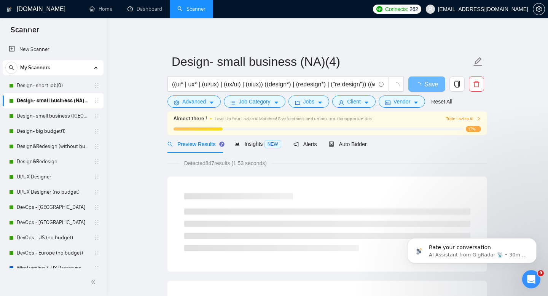
scroll to position [14, 0]
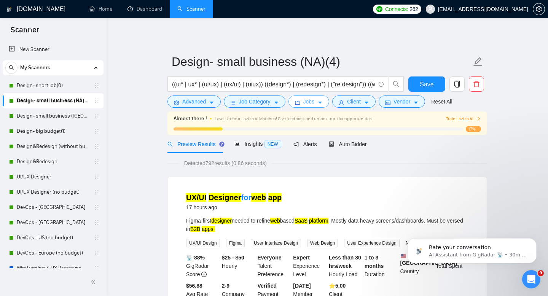
click at [321, 103] on icon "caret-down" at bounding box center [319, 102] width 5 height 5
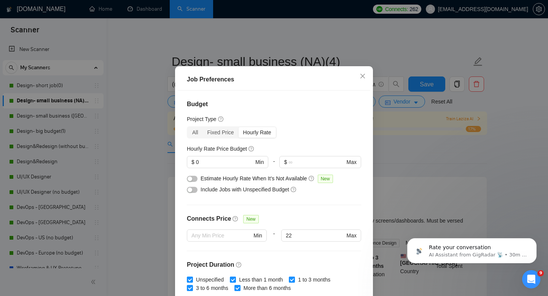
click at [377, 103] on div "Job Preferences Budget Project Type All Fixed Price Hourly Rate Fixed Price Bud…" at bounding box center [274, 148] width 548 height 296
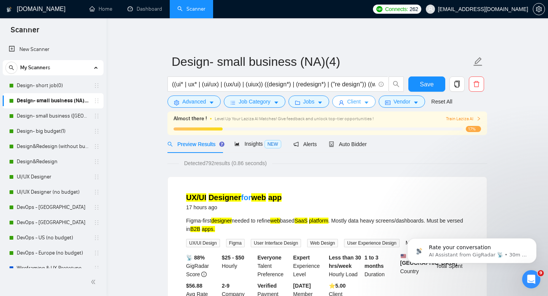
click at [369, 102] on icon "caret-down" at bounding box center [366, 102] width 5 height 5
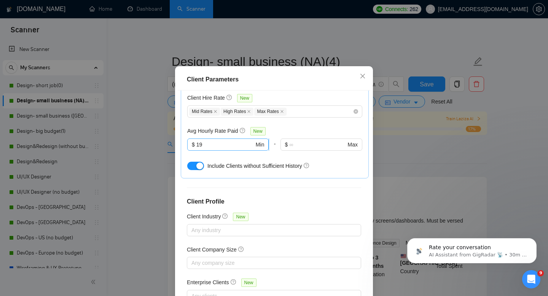
click at [224, 140] on input "19" at bounding box center [225, 144] width 58 height 8
type input "1"
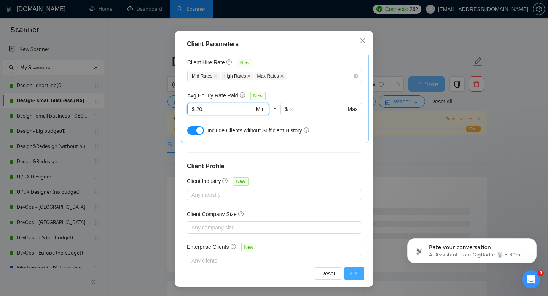
type input "20"
click at [352, 269] on span "OK" at bounding box center [354, 273] width 8 height 8
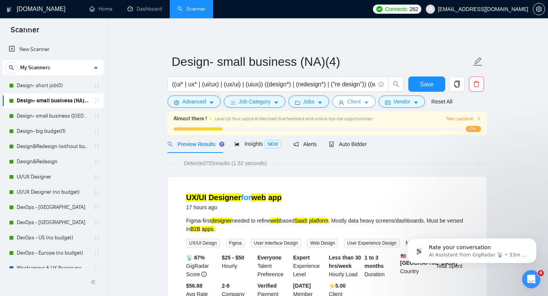
click at [348, 105] on button "Client" at bounding box center [353, 101] width 43 height 12
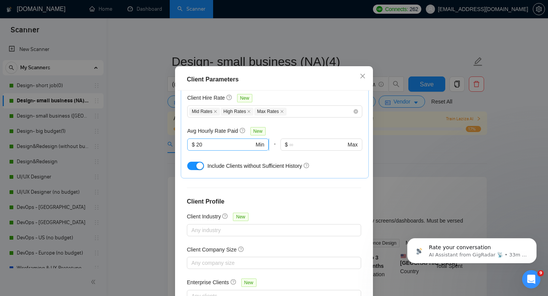
scroll to position [50, 0]
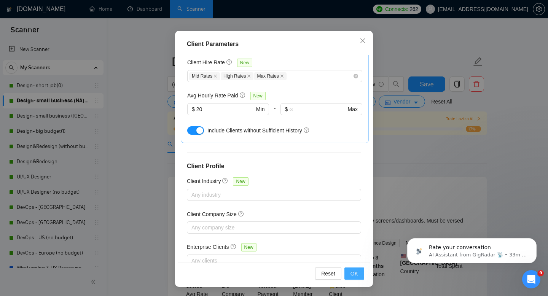
click at [348, 276] on button "OK" at bounding box center [354, 273] width 20 height 12
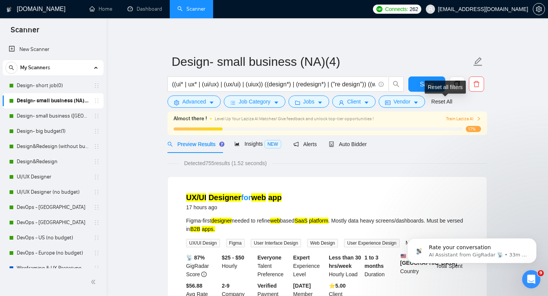
drag, startPoint x: 437, startPoint y: 96, endPoint x: 429, endPoint y: 83, distance: 15.2
click at [429, 83] on div "Reset all filters" at bounding box center [445, 87] width 41 height 13
click at [420, 83] on span "Save" at bounding box center [427, 85] width 14 height 10
click at [52, 117] on link "Design- small business ([GEOGRAPHIC_DATA])(4)" at bounding box center [53, 115] width 72 height 15
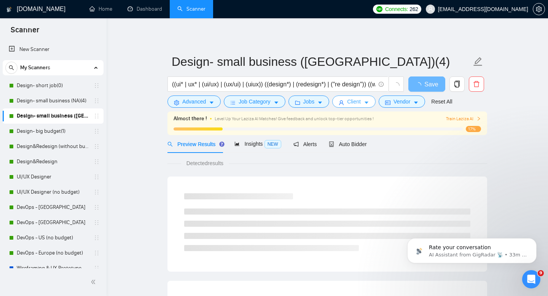
click at [357, 101] on span "Client" at bounding box center [354, 101] width 14 height 8
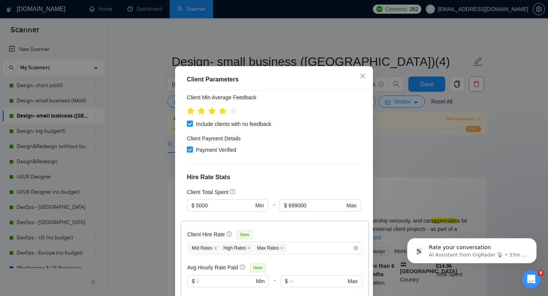
scroll to position [236, 0]
click at [231, 278] on input "text" at bounding box center [225, 282] width 58 height 8
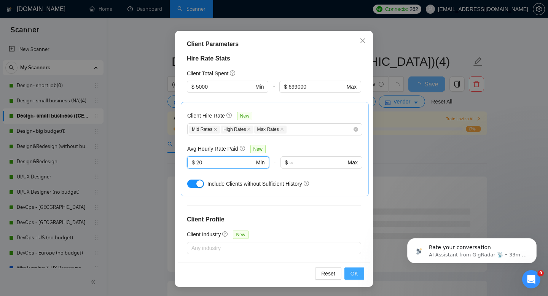
click at [355, 272] on span "OK" at bounding box center [354, 273] width 8 height 8
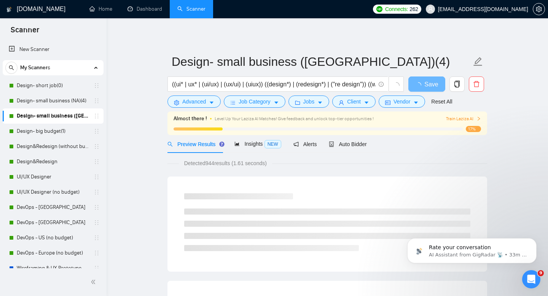
scroll to position [14, 0]
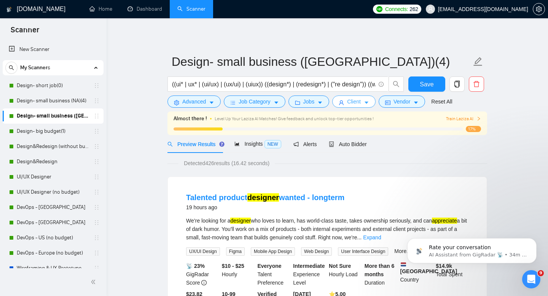
click at [361, 101] on span "Client" at bounding box center [354, 101] width 14 height 8
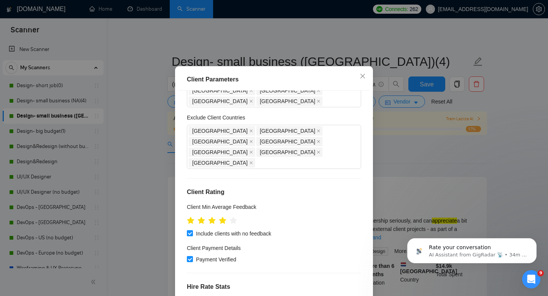
scroll to position [196, 0]
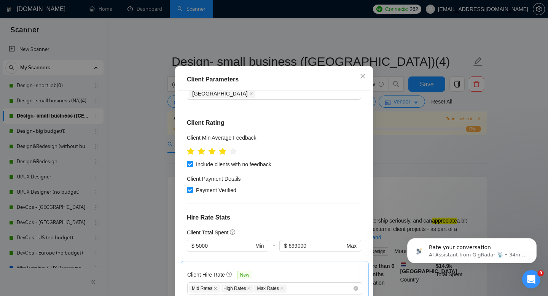
type input "2"
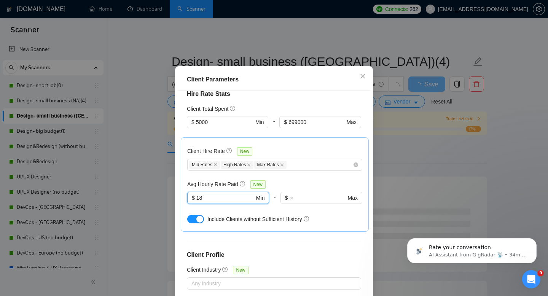
scroll to position [50, 0]
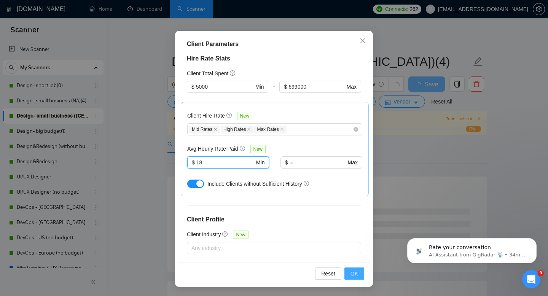
click at [355, 270] on span "OK" at bounding box center [354, 273] width 8 height 8
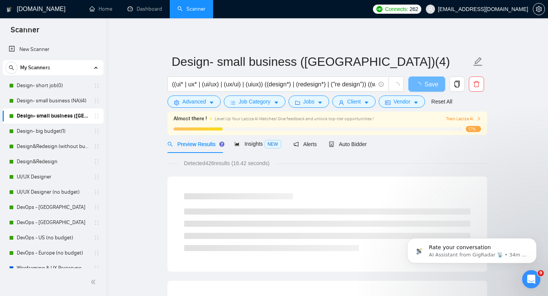
scroll to position [14, 0]
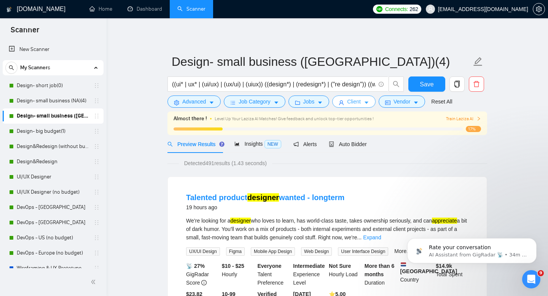
click at [365, 102] on button "Client" at bounding box center [353, 101] width 43 height 12
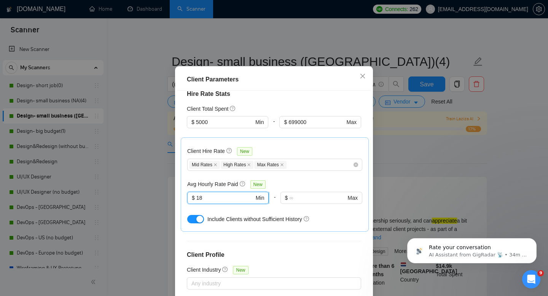
click at [233, 194] on input "18" at bounding box center [225, 198] width 58 height 8
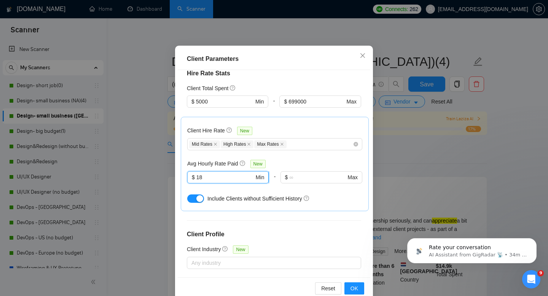
scroll to position [50, 0]
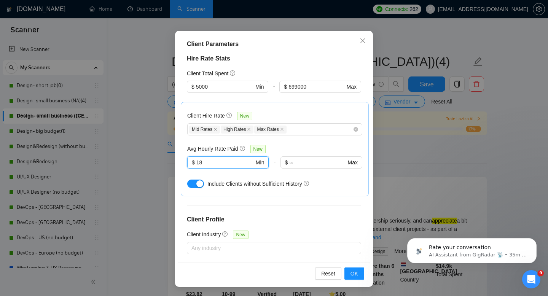
click at [231, 158] on input "18" at bounding box center [225, 162] width 58 height 8
type input "20"
click at [357, 271] on span "OK" at bounding box center [354, 273] width 8 height 8
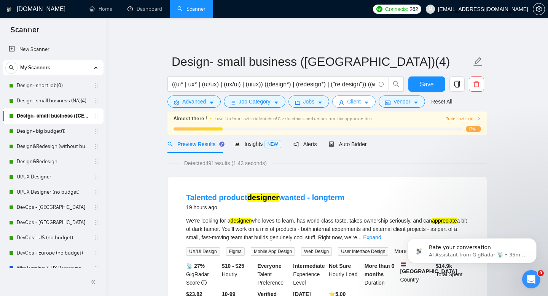
scroll to position [0, 0]
click at [422, 85] on span "Save" at bounding box center [427, 85] width 14 height 10
click at [60, 102] on link "Design- small business (NA)(4)" at bounding box center [53, 100] width 72 height 15
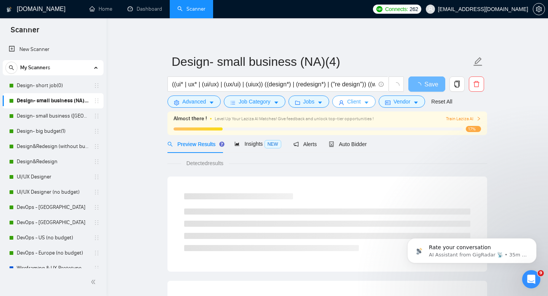
click at [348, 103] on button "Client" at bounding box center [353, 101] width 43 height 12
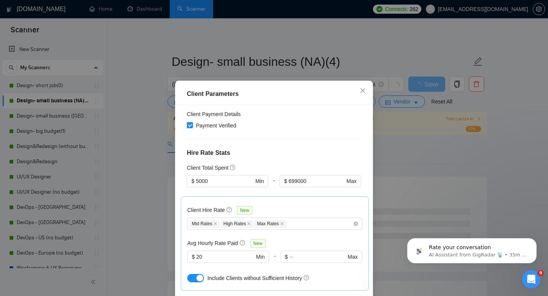
scroll to position [146, 0]
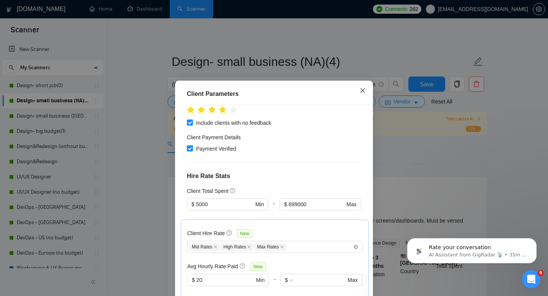
click at [364, 91] on icon "close" at bounding box center [363, 91] width 6 height 6
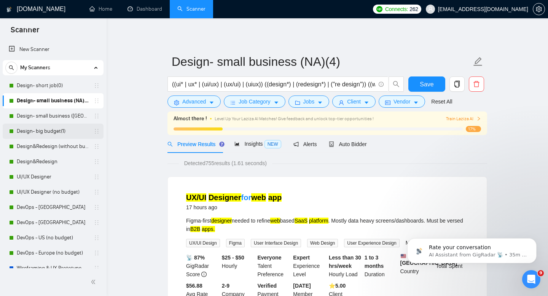
click at [32, 137] on link "Design- big budget(1)" at bounding box center [53, 131] width 72 height 15
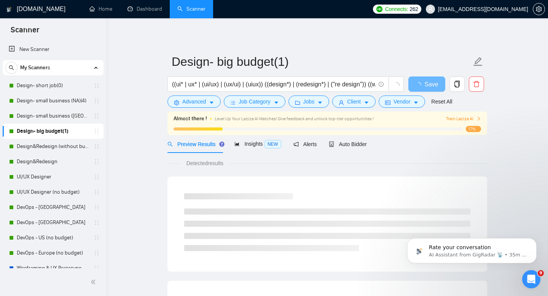
click at [349, 108] on form "Design- big budget(1) ((ui* | ux* | (ui/ux) | (ux/ui) | (uiux)) ((design*) | (r…" at bounding box center [327, 80] width 320 height 62
click at [347, 105] on button "Client" at bounding box center [353, 101] width 43 height 12
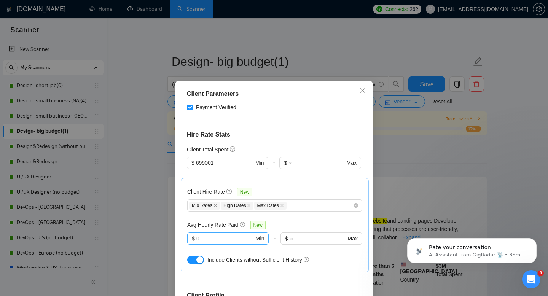
scroll to position [198, 0]
click at [223, 234] on input "text" at bounding box center [225, 238] width 58 height 8
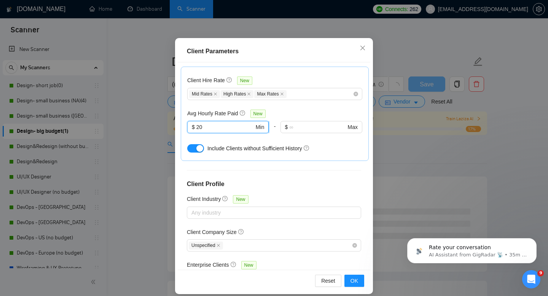
scroll to position [50, 0]
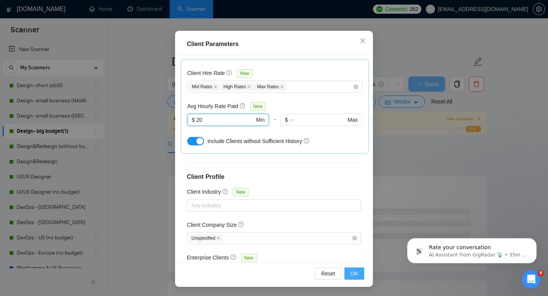
type input "20"
click at [352, 275] on span "OK" at bounding box center [354, 273] width 8 height 8
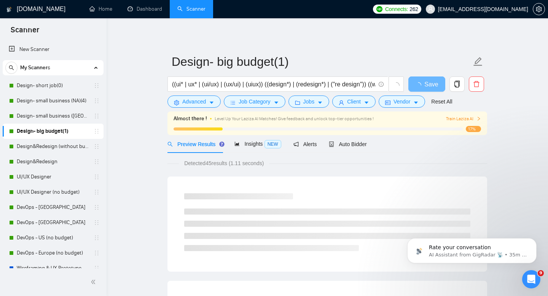
scroll to position [14, 0]
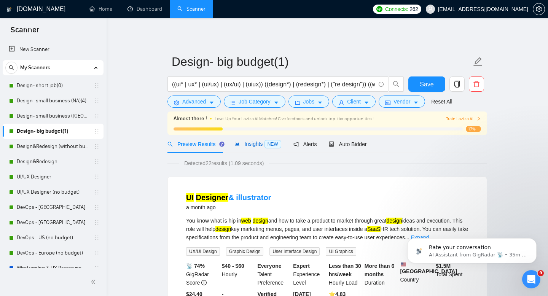
click at [254, 143] on span "Insights NEW" at bounding box center [257, 144] width 46 height 6
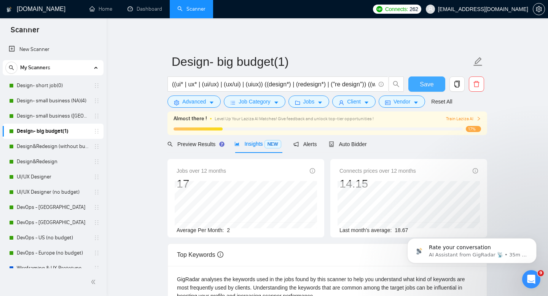
click at [418, 87] on button "Save" at bounding box center [426, 83] width 37 height 15
click at [53, 147] on link "Design&Redesign (without budget)" at bounding box center [53, 146] width 72 height 15
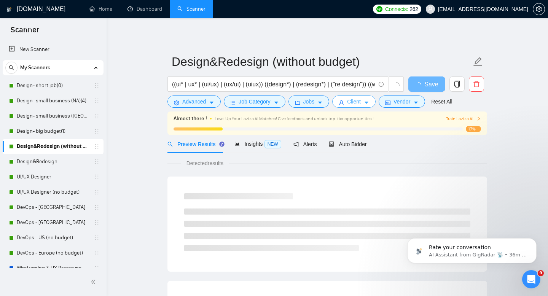
click at [358, 105] on span "Client" at bounding box center [354, 101] width 14 height 8
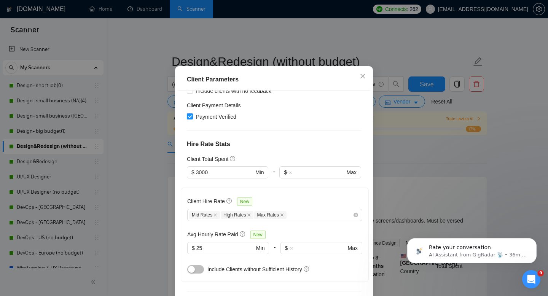
scroll to position [166, 0]
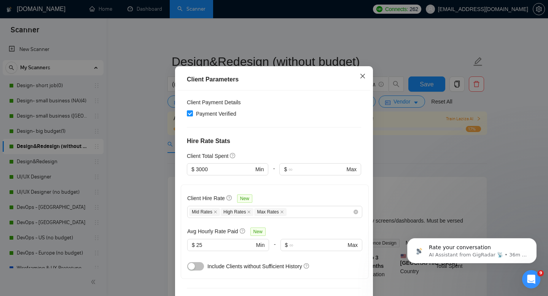
click at [360, 79] on icon "close" at bounding box center [363, 76] width 6 height 6
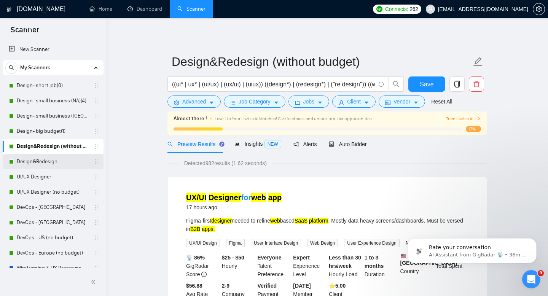
click at [25, 161] on link "Design&Redesign" at bounding box center [53, 161] width 72 height 15
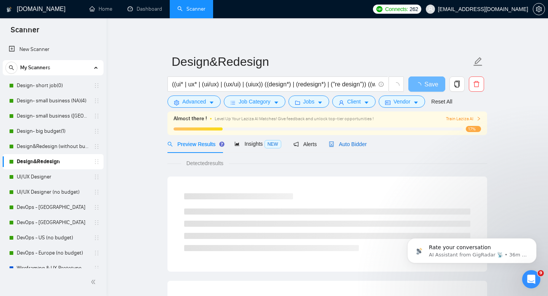
click at [355, 142] on span "Auto Bidder" at bounding box center [348, 144] width 38 height 6
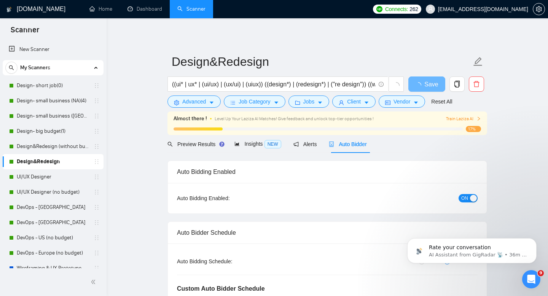
checkbox input "true"
click at [355, 102] on span "Client" at bounding box center [354, 101] width 14 height 8
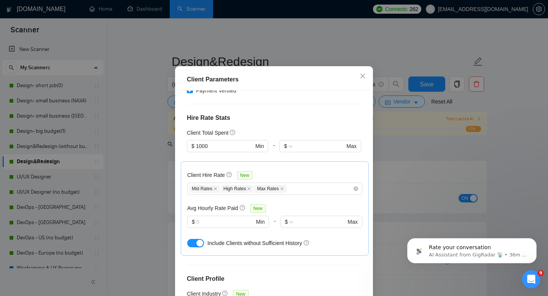
scroll to position [186, 0]
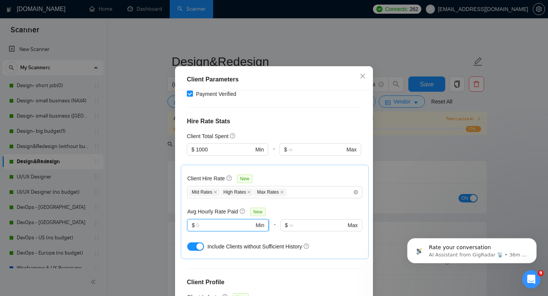
click at [234, 221] on input "text" at bounding box center [225, 225] width 58 height 8
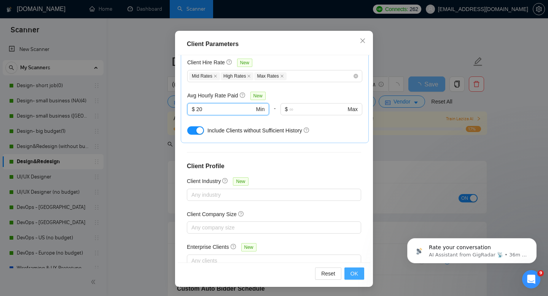
type input "20"
click at [351, 270] on span "OK" at bounding box center [354, 273] width 8 height 8
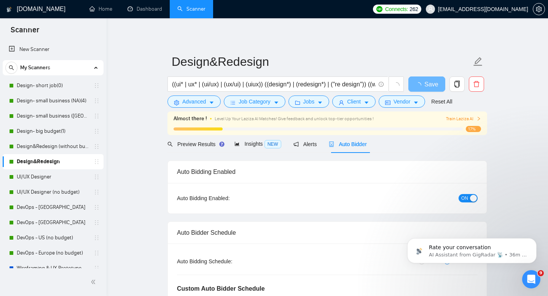
scroll to position [14, 0]
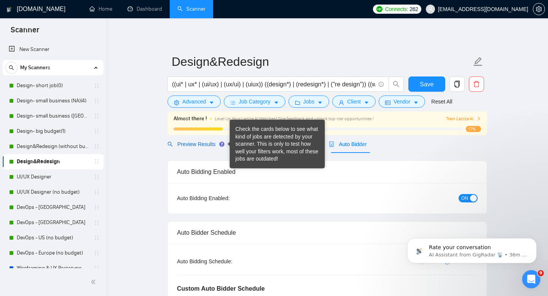
click at [203, 142] on span "Preview Results" at bounding box center [194, 144] width 55 height 6
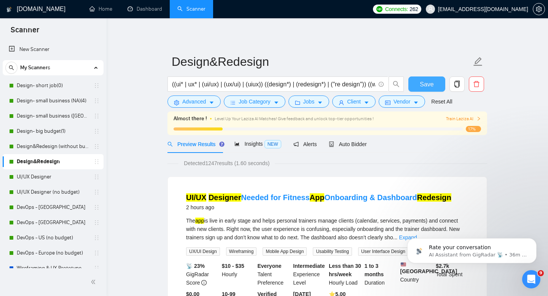
click at [423, 83] on span "Save" at bounding box center [427, 85] width 14 height 10
click at [39, 177] on link "UI/UX Designer" at bounding box center [53, 176] width 72 height 15
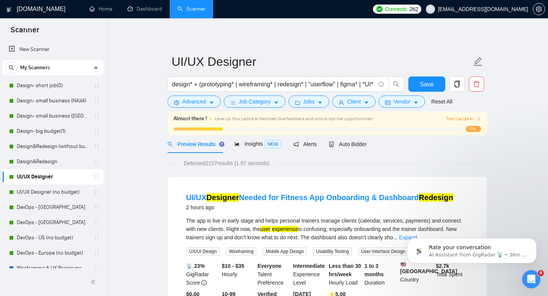
click at [359, 108] on form "UI/UX Designer design* + (prototyping* | wireframing* | redesign* | "userflow" …" at bounding box center [327, 80] width 320 height 62
click at [359, 106] on button "Client" at bounding box center [353, 101] width 43 height 12
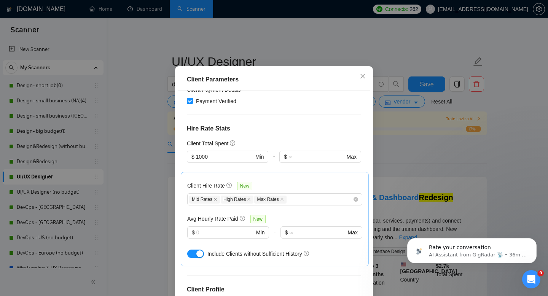
scroll to position [189, 0]
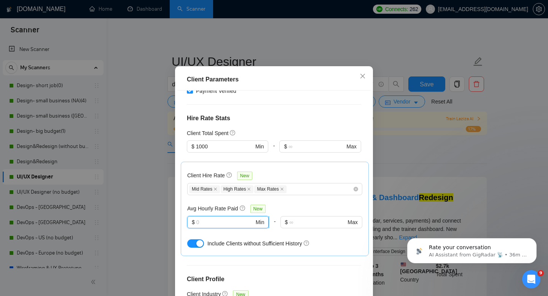
click at [235, 218] on input "text" at bounding box center [225, 222] width 58 height 8
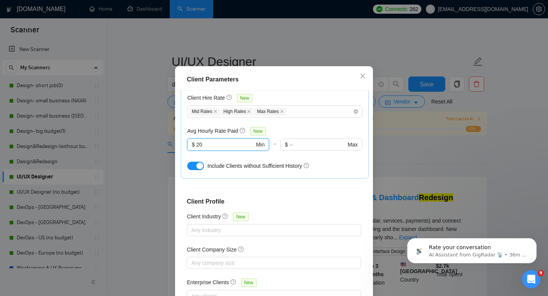
scroll to position [50, 0]
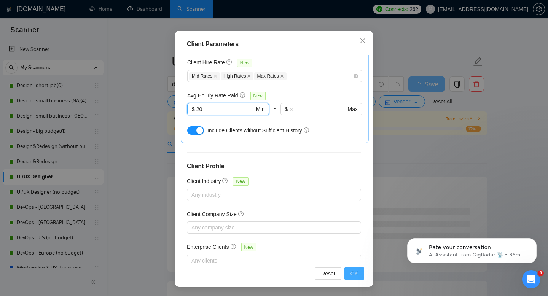
type input "20"
click at [350, 271] on button "OK" at bounding box center [354, 273] width 20 height 12
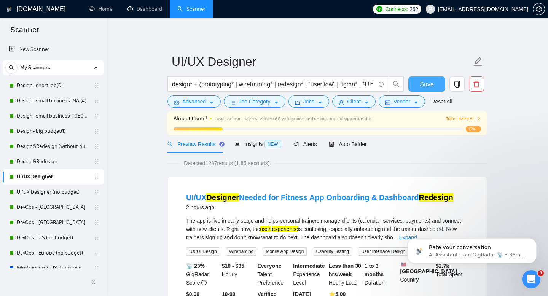
click at [434, 82] on button "Save" at bounding box center [426, 83] width 37 height 15
click at [38, 196] on link "UI/UX Designer (no budget)" at bounding box center [53, 192] width 72 height 15
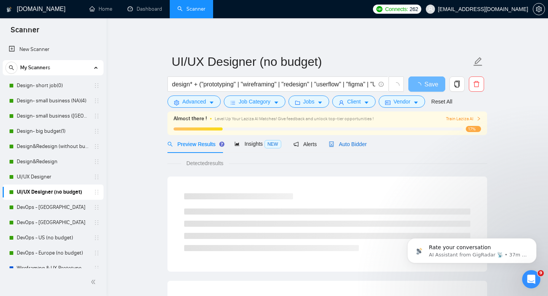
click at [342, 142] on span "Auto Bidder" at bounding box center [348, 144] width 38 height 6
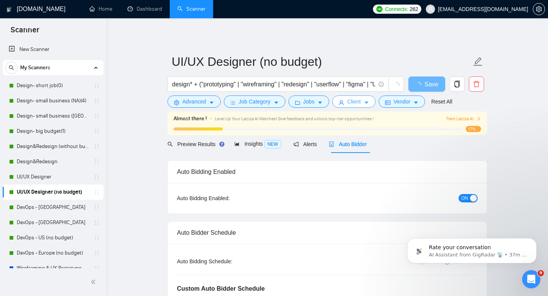
click at [350, 105] on span "Client" at bounding box center [354, 101] width 14 height 8
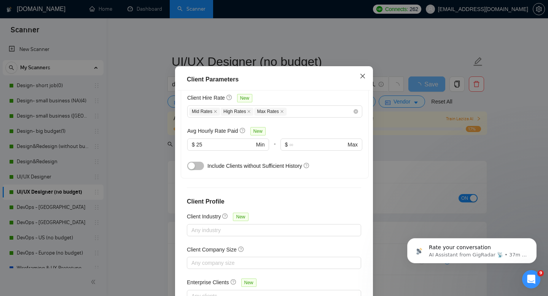
click at [363, 79] on icon "close" at bounding box center [363, 76] width 6 height 6
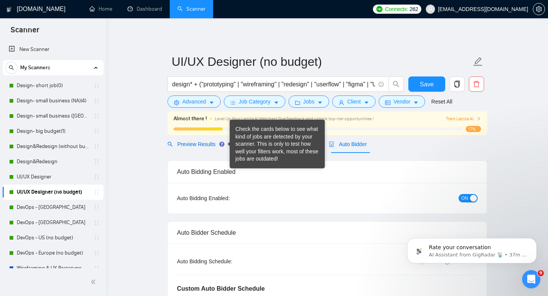
click at [203, 142] on span "Preview Results" at bounding box center [194, 144] width 55 height 6
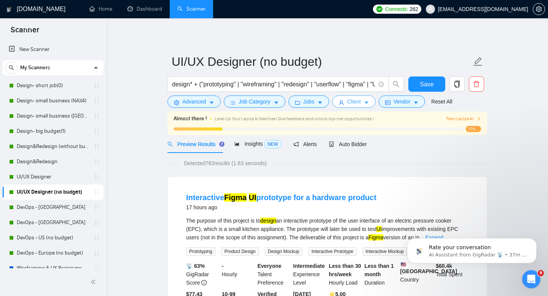
click at [366, 99] on button "Client" at bounding box center [353, 101] width 43 height 12
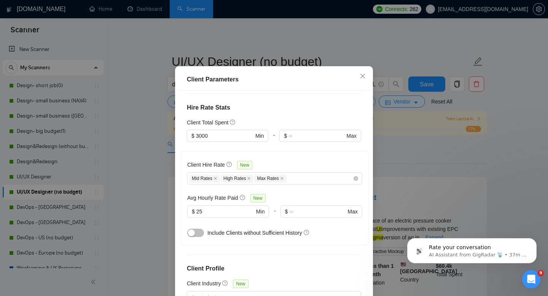
scroll to position [205, 0]
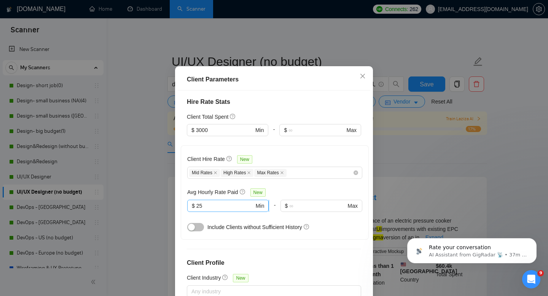
click at [221, 202] on input "25" at bounding box center [225, 206] width 58 height 8
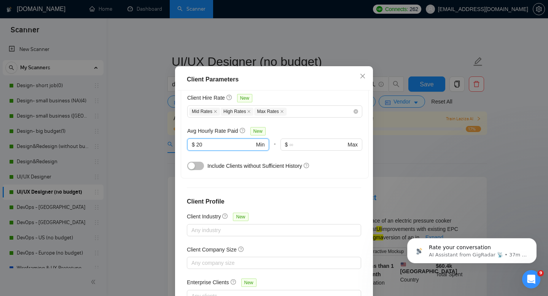
scroll to position [50, 0]
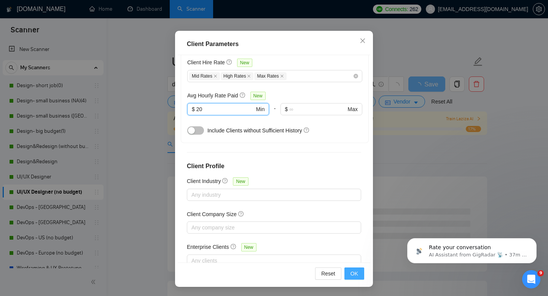
type input "20"
click at [352, 277] on span "OK" at bounding box center [354, 273] width 8 height 8
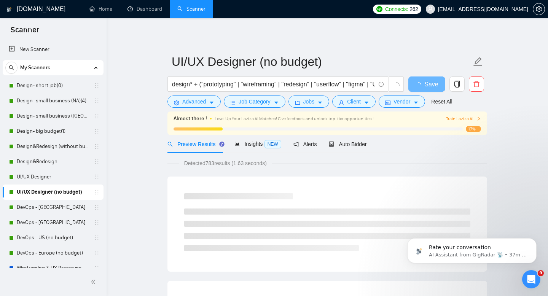
scroll to position [14, 0]
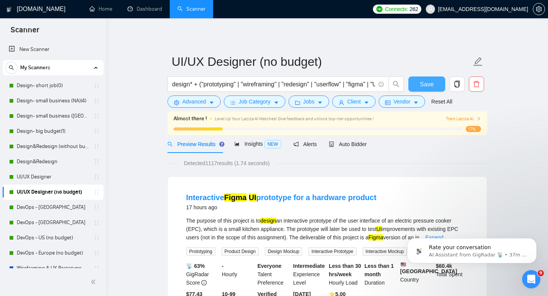
click at [428, 80] on span "Save" at bounding box center [427, 85] width 14 height 10
click at [158, 10] on link "Dashboard" at bounding box center [144, 9] width 35 height 6
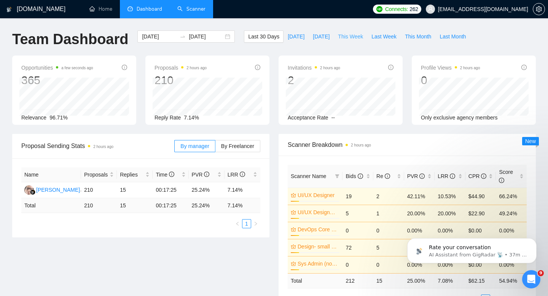
click at [357, 39] on span "This Week" at bounding box center [350, 36] width 25 height 8
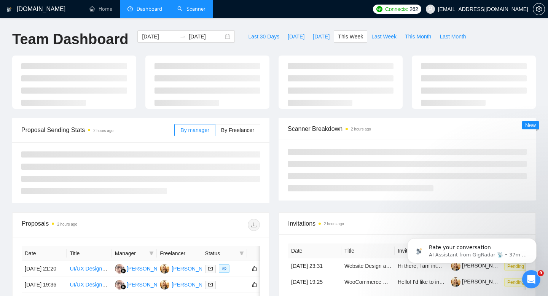
type input "[DATE]"
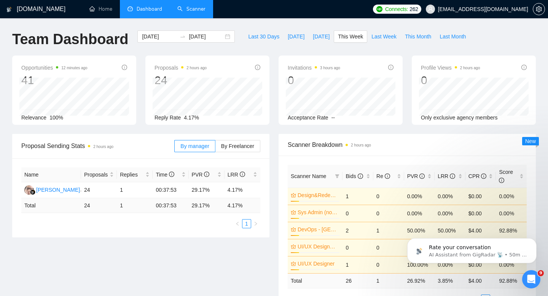
click at [187, 11] on link "Scanner" at bounding box center [191, 9] width 28 height 6
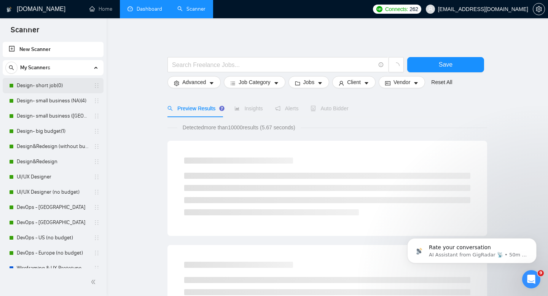
click at [44, 91] on link "Design- short job(0)" at bounding box center [53, 85] width 72 height 15
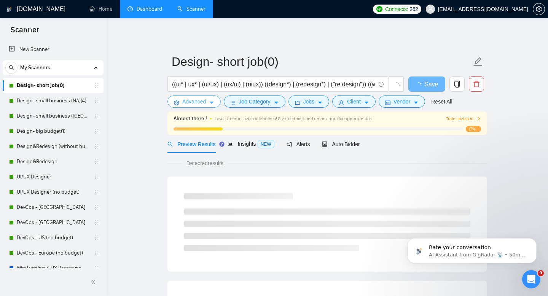
click at [208, 102] on button "Advanced" at bounding box center [193, 101] width 53 height 12
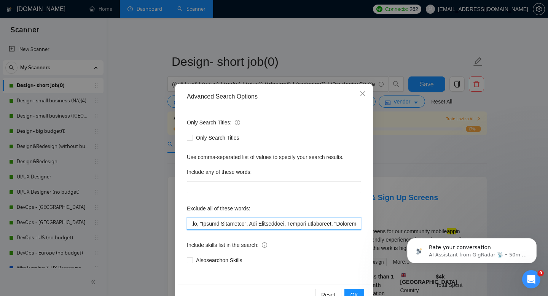
click at [227, 226] on input "text" at bounding box center [274, 224] width 174 height 12
click at [199, 223] on input "text" at bounding box center [274, 224] width 174 height 12
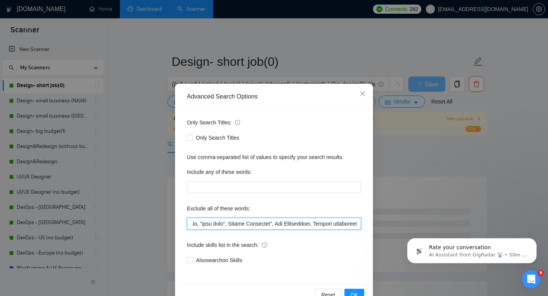
drag, startPoint x: 201, startPoint y: 223, endPoint x: 226, endPoint y: 223, distance: 25.1
click at [226, 223] on input "text" at bounding box center [274, 224] width 174 height 12
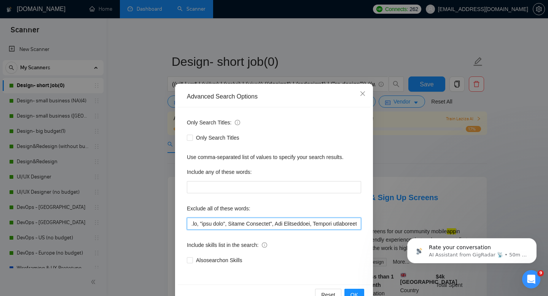
click at [278, 225] on input "text" at bounding box center [274, 224] width 174 height 12
type input ".io, "test task", Framer Developer", App Development, Project management, "Fron…"
click at [354, 289] on button "OK" at bounding box center [354, 295] width 20 height 12
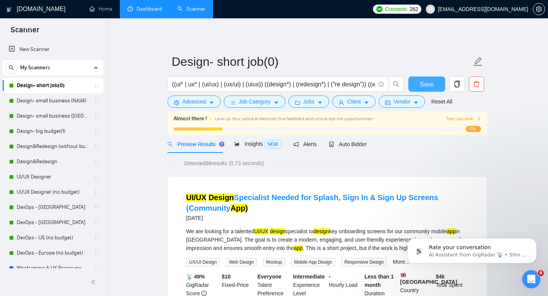
click at [424, 81] on span "Save" at bounding box center [427, 85] width 14 height 10
click at [54, 101] on link "Design- small business (NA)(4)" at bounding box center [53, 100] width 72 height 15
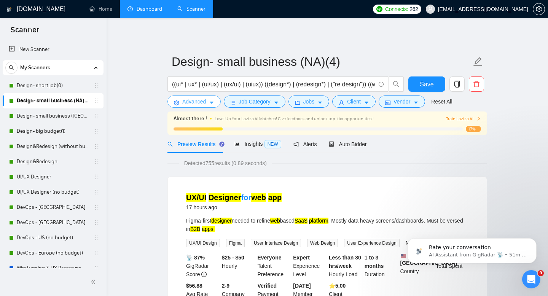
click at [207, 99] on button "Advanced" at bounding box center [193, 101] width 53 height 12
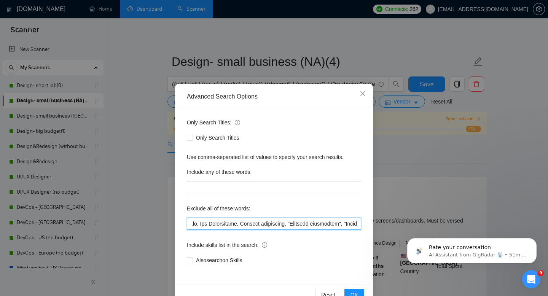
click at [200, 225] on input "text" at bounding box center [274, 224] width 174 height 12
paste input ""test task""
drag, startPoint x: 200, startPoint y: 223, endPoint x: 228, endPoint y: 224, distance: 27.4
click at [228, 224] on input "text" at bounding box center [274, 224] width 174 height 12
click at [287, 223] on input "text" at bounding box center [274, 224] width 174 height 12
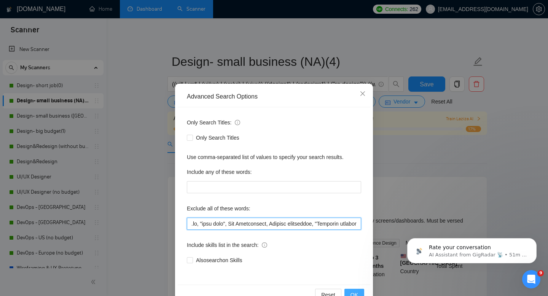
type input ".io, "test task", App Development, Project management, "Frontend consultant", "…"
click at [350, 289] on button "OK" at bounding box center [354, 295] width 20 height 12
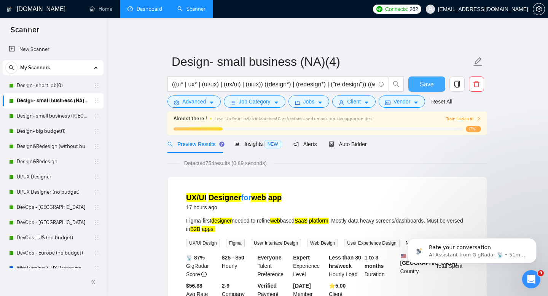
click at [423, 87] on span "Save" at bounding box center [427, 85] width 14 height 10
click at [47, 119] on link "Design- small business ([GEOGRAPHIC_DATA])(4)" at bounding box center [53, 115] width 72 height 15
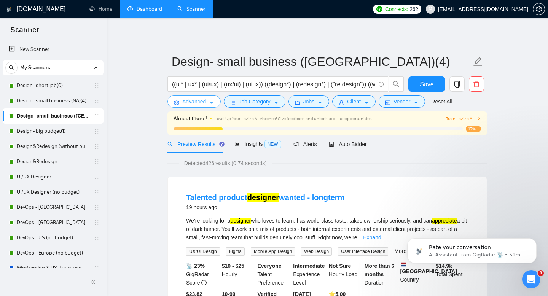
click at [205, 100] on span "Advanced" at bounding box center [194, 101] width 24 height 8
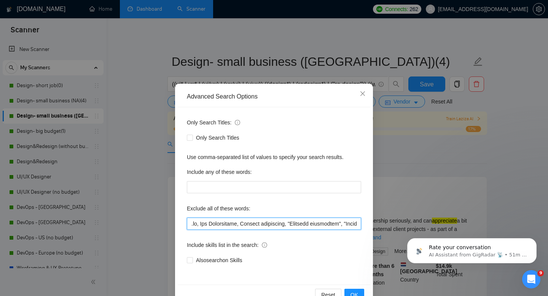
click at [201, 224] on input "text" at bounding box center [274, 224] width 174 height 12
paste input ""test task","
type input ".io, "test task", App Development, Project management, "Frontend consultant", "…"
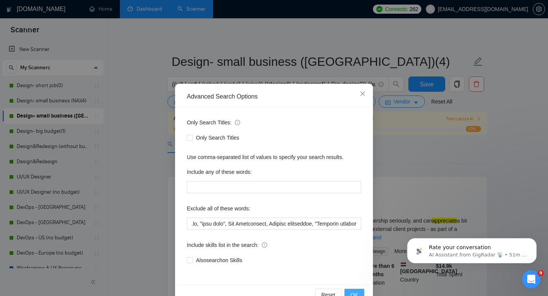
click at [354, 296] on span "OK" at bounding box center [354, 295] width 8 height 8
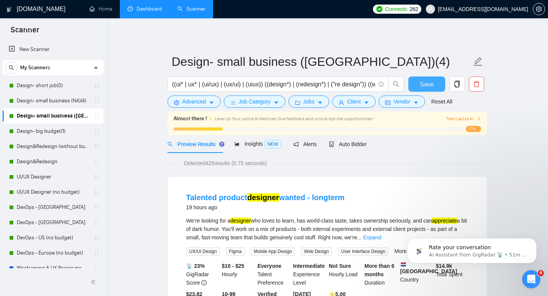
click at [430, 88] on span "Save" at bounding box center [427, 85] width 14 height 10
click at [54, 134] on link "Design- big budget(1)" at bounding box center [53, 131] width 72 height 15
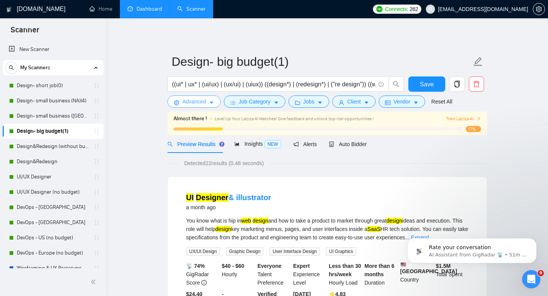
click at [200, 103] on span "Advanced" at bounding box center [194, 101] width 24 height 8
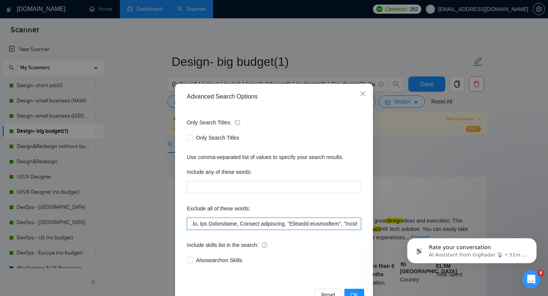
click at [247, 222] on input "text" at bounding box center [274, 224] width 174 height 12
paste input ""test task","
type input ".io, App Development, "test task", Project management, "Frontend consultant", "…"
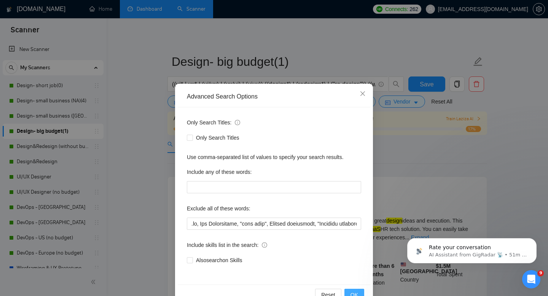
click at [357, 291] on span "OK" at bounding box center [354, 295] width 8 height 8
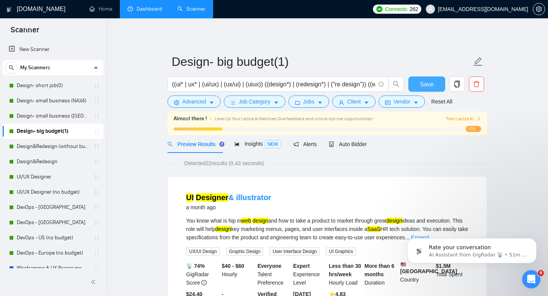
click at [424, 86] on span "Save" at bounding box center [427, 85] width 14 height 10
click at [48, 147] on link "Design&Redesign (without budget)" at bounding box center [53, 146] width 72 height 15
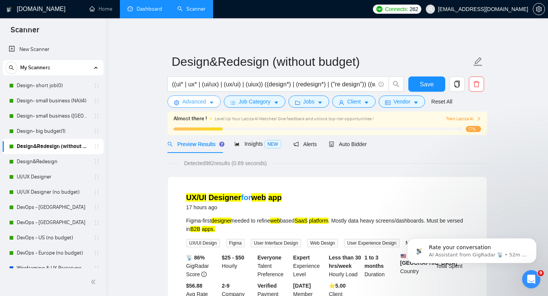
click at [197, 103] on span "Advanced" at bounding box center [194, 101] width 24 height 8
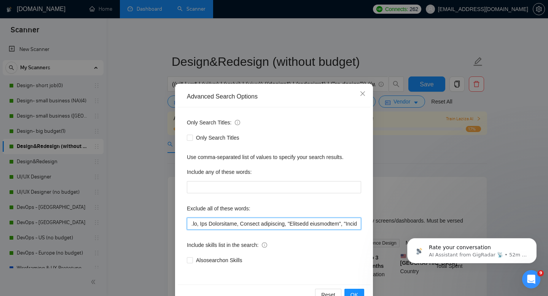
click at [247, 223] on input "text" at bounding box center [274, 224] width 174 height 12
paste input ""test task","
type input ".io, App Development, "test task", Project management, "Frontend consultant", "…"
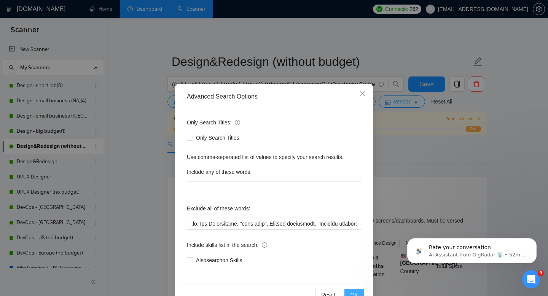
click at [352, 295] on span "OK" at bounding box center [354, 295] width 8 height 8
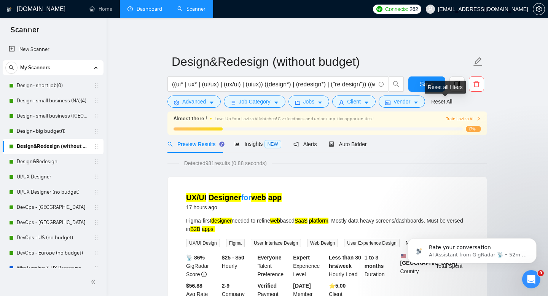
click at [431, 88] on div "Reset all filters" at bounding box center [445, 87] width 41 height 13
click at [420, 81] on span "Save" at bounding box center [427, 85] width 14 height 10
click at [33, 163] on link "Design&Redesign" at bounding box center [53, 161] width 72 height 15
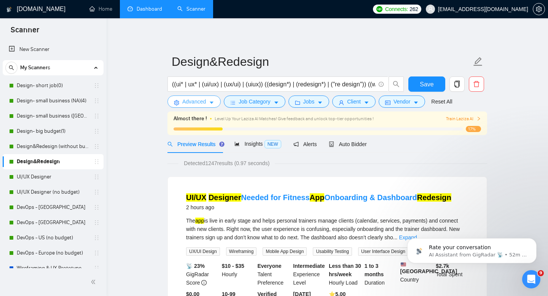
click at [196, 98] on span "Advanced" at bounding box center [194, 101] width 24 height 8
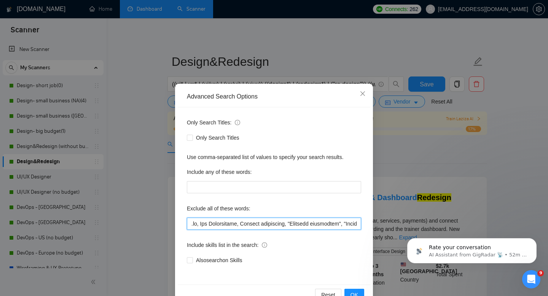
click at [200, 224] on input "text" at bounding box center [274, 224] width 174 height 12
paste input ""test task","
type input ".io, "test task", App Development, Project management, "Frontend consultant", "…"
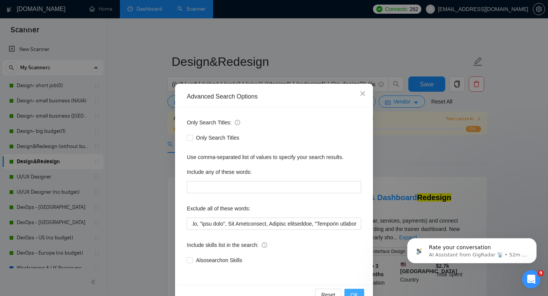
click at [352, 293] on span "OK" at bounding box center [354, 295] width 8 height 8
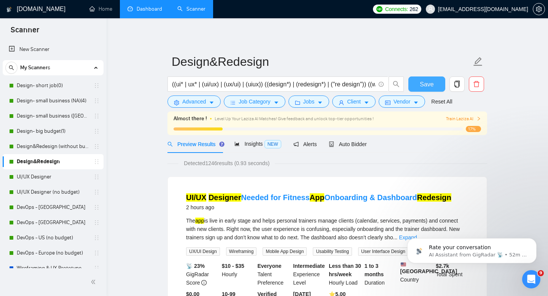
click at [423, 89] on button "Save" at bounding box center [426, 83] width 37 height 15
click at [50, 172] on link "UI/UX Designer" at bounding box center [53, 176] width 72 height 15
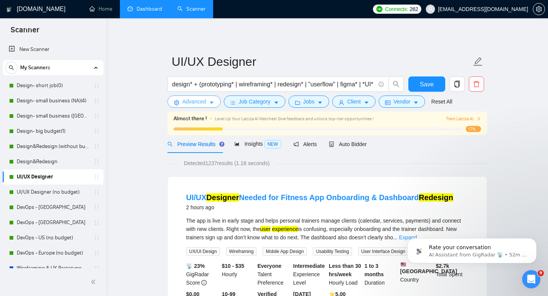
click at [204, 102] on span "Advanced" at bounding box center [194, 101] width 24 height 8
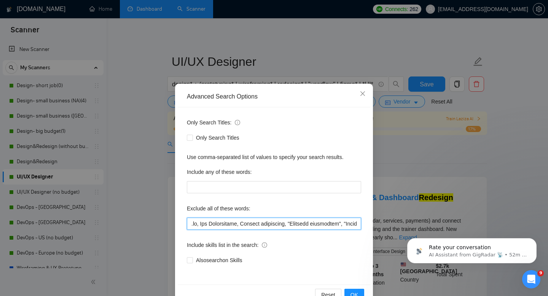
click at [200, 222] on input "text" at bounding box center [274, 224] width 174 height 12
paste input ""test task","
type input ".io, "test task", App Development, Project management, "Frontend consultant", "…"
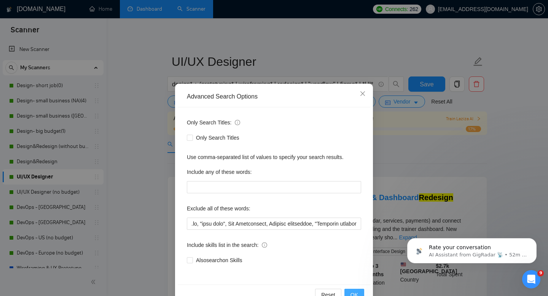
click at [358, 292] on span "OK" at bounding box center [354, 295] width 8 height 8
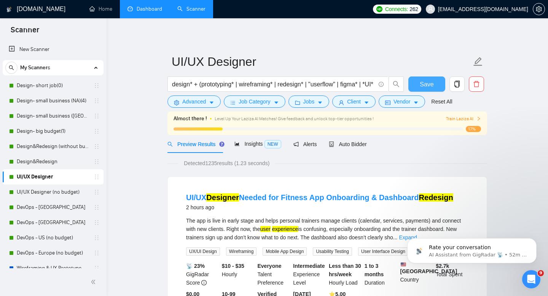
click at [425, 81] on span "Save" at bounding box center [427, 85] width 14 height 10
click at [28, 193] on link "UI/UX Designer (no budget)" at bounding box center [53, 192] width 72 height 15
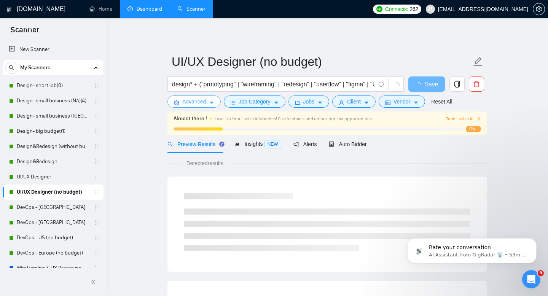
click at [209, 102] on button "Advanced" at bounding box center [193, 101] width 53 height 12
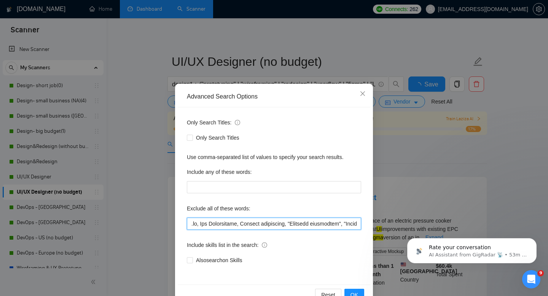
click at [202, 223] on input "text" at bounding box center [274, 224] width 174 height 12
click at [200, 223] on input "text" at bounding box center [274, 224] width 174 height 12
paste input ""test task","
type input ".io, "test task", App Development, Project management, "Frontend consultant", "…"
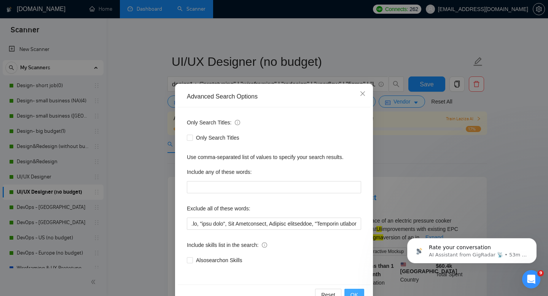
click at [351, 294] on span "OK" at bounding box center [354, 295] width 8 height 8
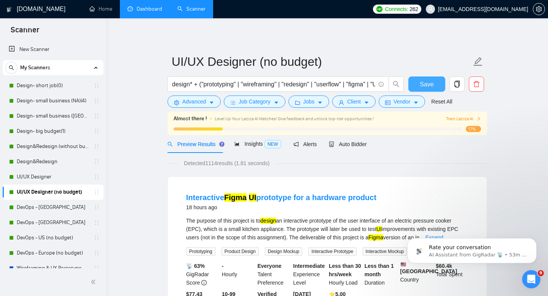
click at [430, 81] on span "Save" at bounding box center [427, 85] width 14 height 10
